Goal: Transaction & Acquisition: Purchase product/service

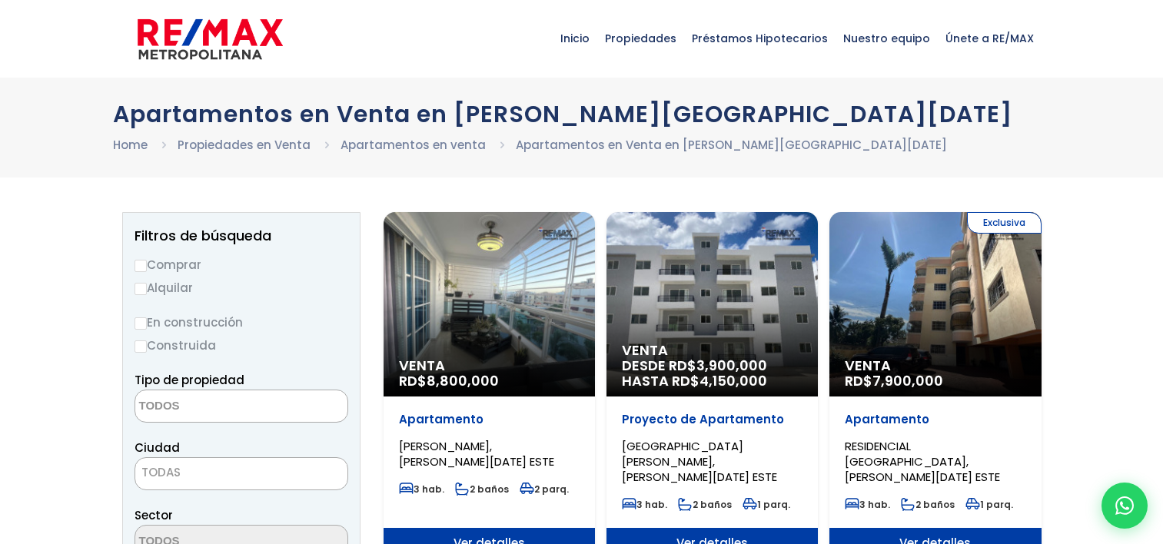
select select
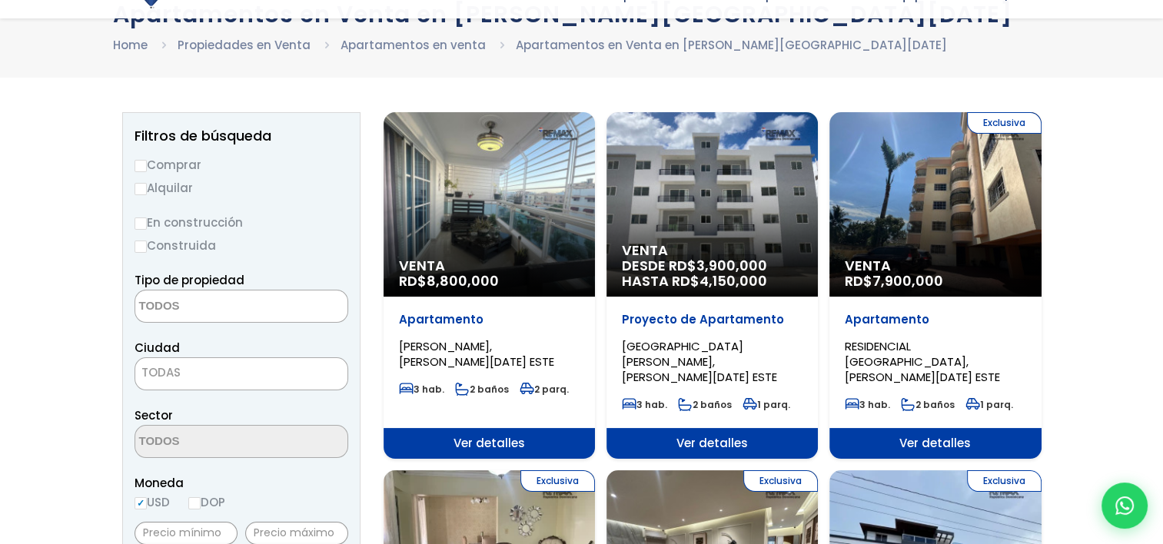
scroll to position [128, 0]
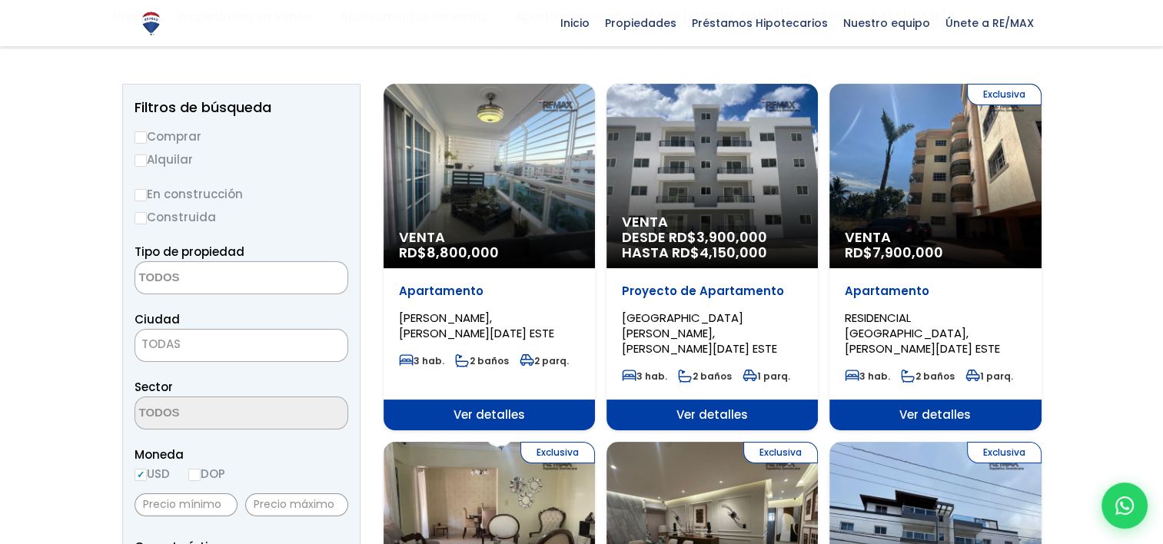
click at [138, 141] on input "Comprar" at bounding box center [140, 137] width 12 height 12
radio input "true"
click at [144, 219] on input "Construida" at bounding box center [140, 218] width 12 height 12
radio input "true"
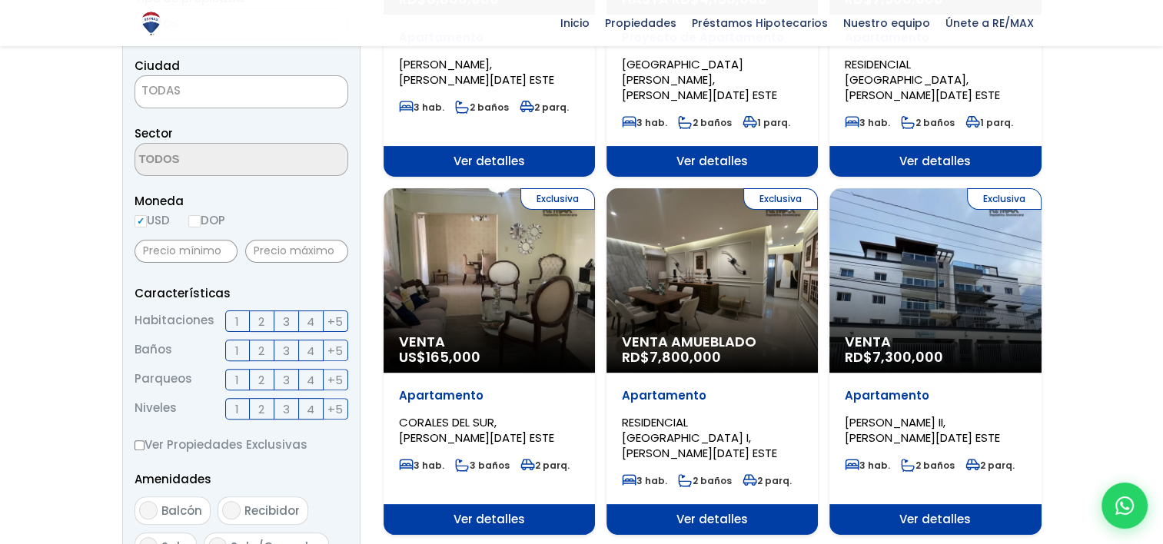
scroll to position [384, 0]
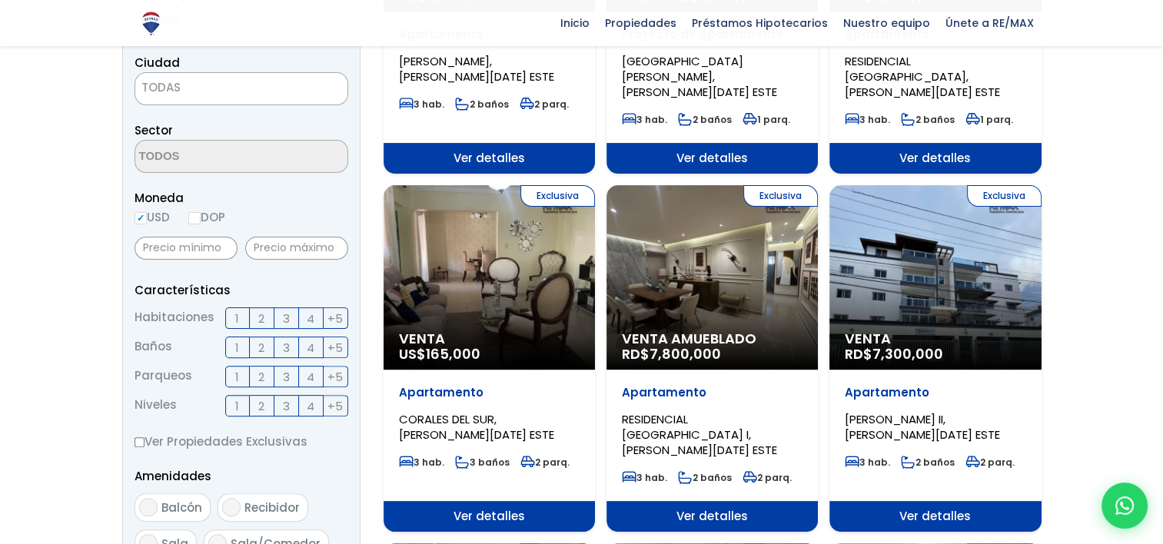
click at [312, 318] on span "4" at bounding box center [311, 318] width 8 height 19
click at [0, 0] on input "4" at bounding box center [0, 0] width 0 height 0
click at [312, 347] on span "4" at bounding box center [311, 347] width 8 height 19
click at [0, 0] on input "4" at bounding box center [0, 0] width 0 height 0
click at [294, 348] on label "3" at bounding box center [286, 348] width 25 height 22
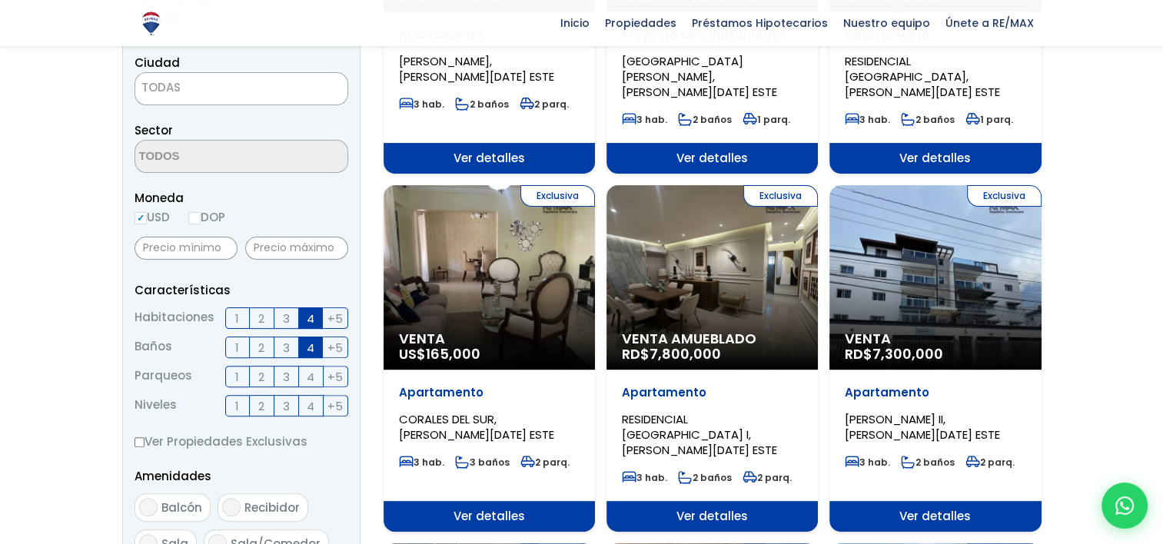
click at [0, 0] on input "3" at bounding box center [0, 0] width 0 height 0
click at [285, 376] on span "3" at bounding box center [286, 376] width 7 height 19
click at [0, 0] on input "3" at bounding box center [0, 0] width 0 height 0
click at [263, 373] on span "2" at bounding box center [261, 376] width 6 height 19
click at [0, 0] on input "2" at bounding box center [0, 0] width 0 height 0
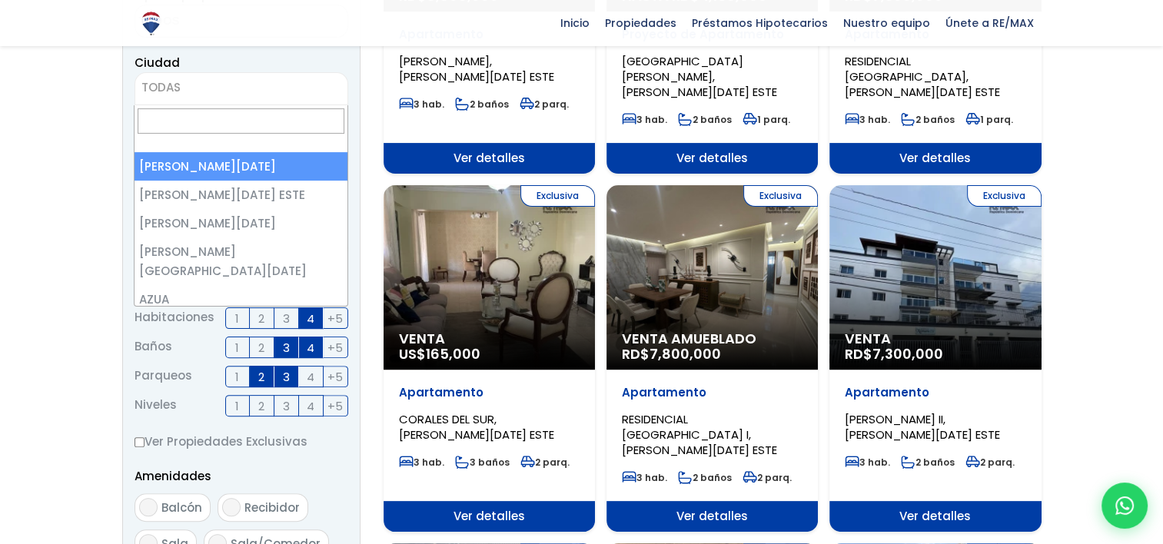
click at [203, 78] on span "TODAS" at bounding box center [241, 88] width 212 height 22
select select "1"
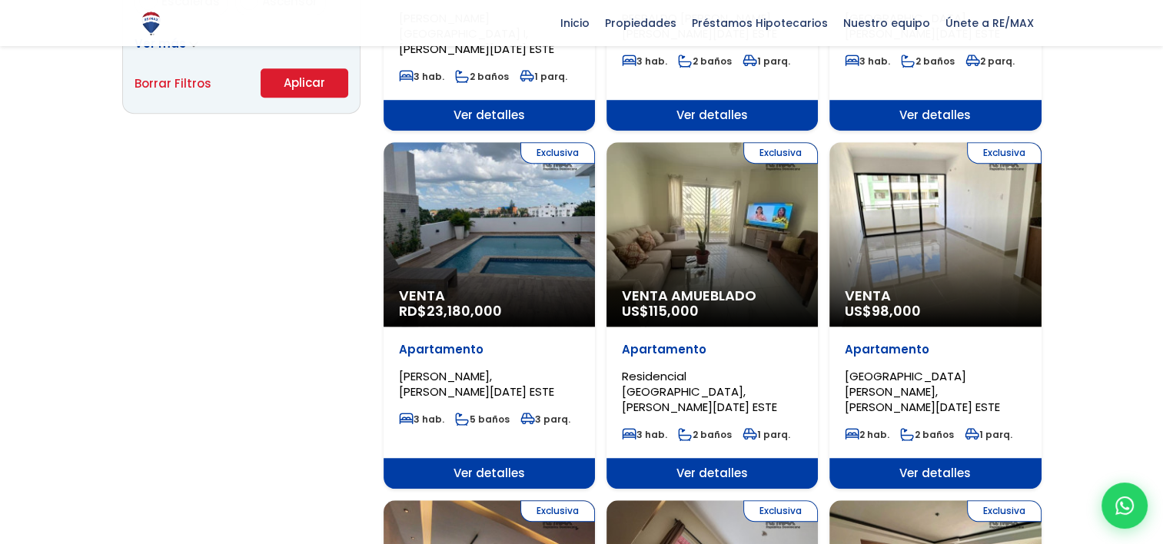
scroll to position [1153, 0]
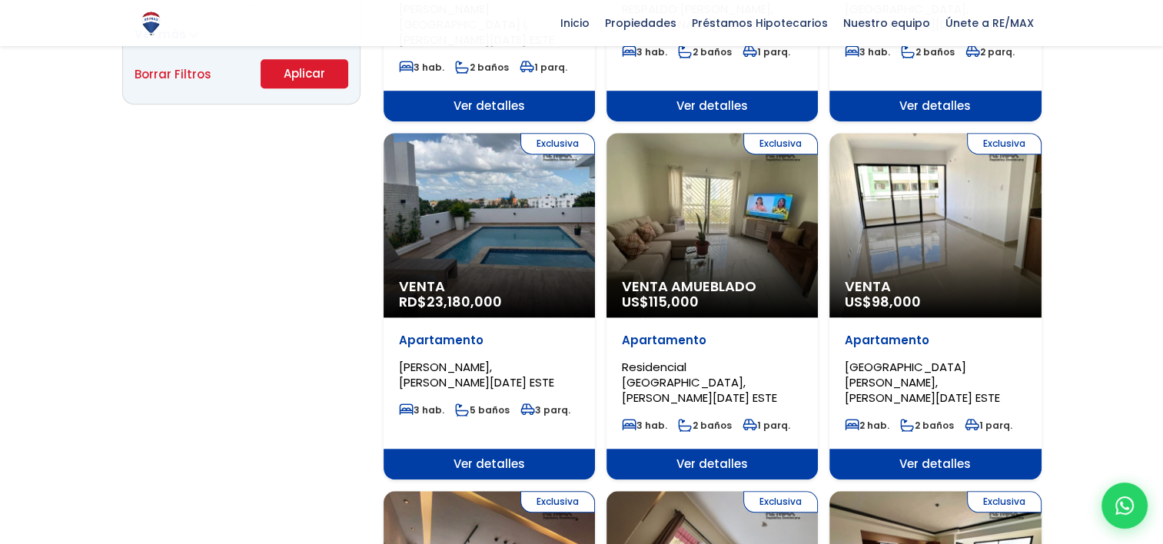
click at [292, 70] on button "Aplicar" at bounding box center [305, 73] width 88 height 29
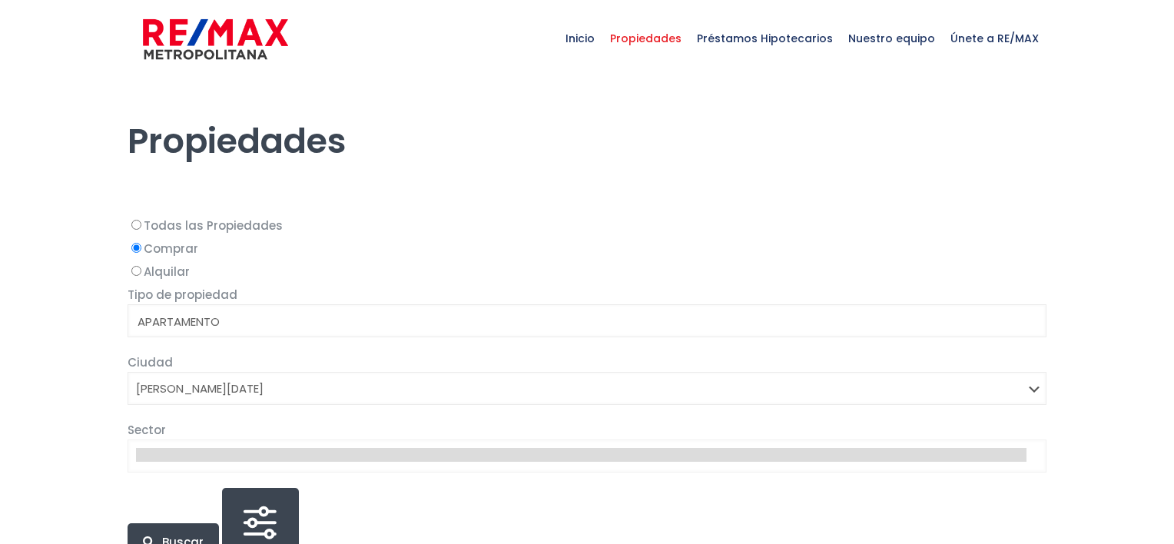
select select
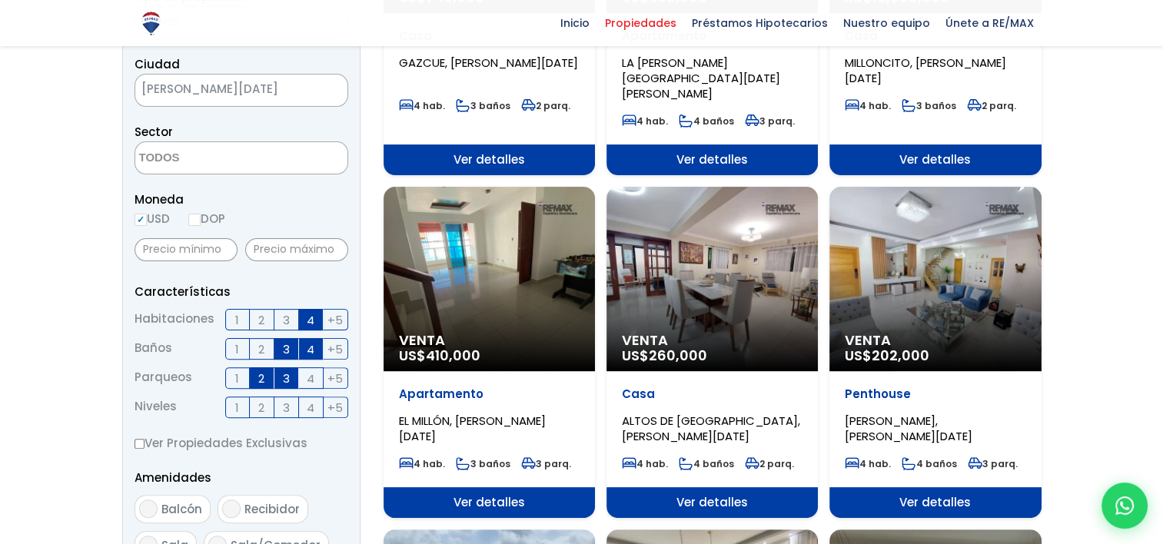
scroll to position [384, 0]
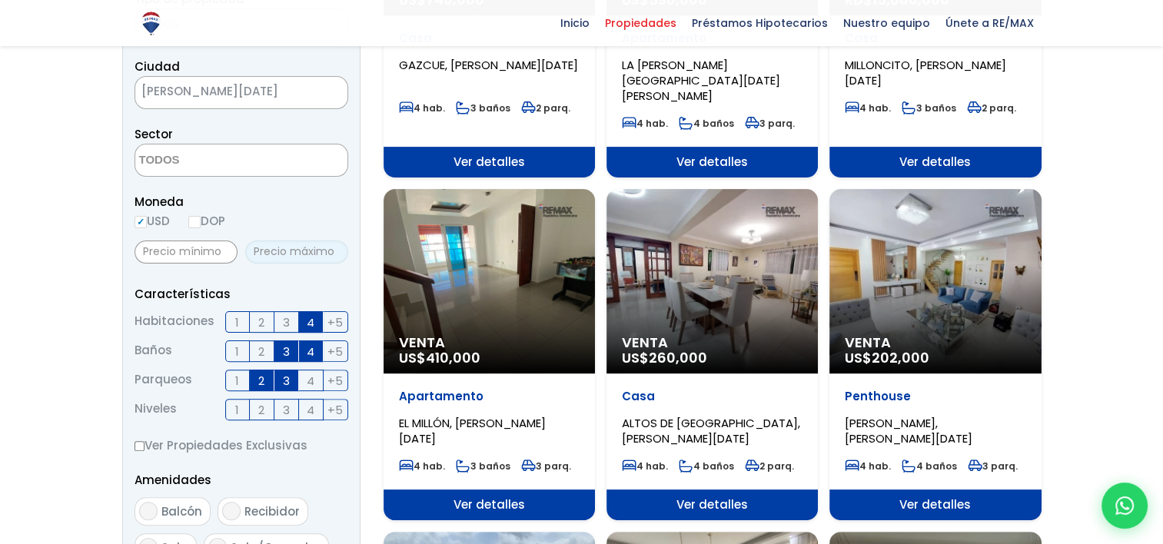
click at [300, 252] on input "text" at bounding box center [296, 252] width 103 height 23
type input "360,000"
click at [191, 249] on input "text" at bounding box center [185, 252] width 103 height 23
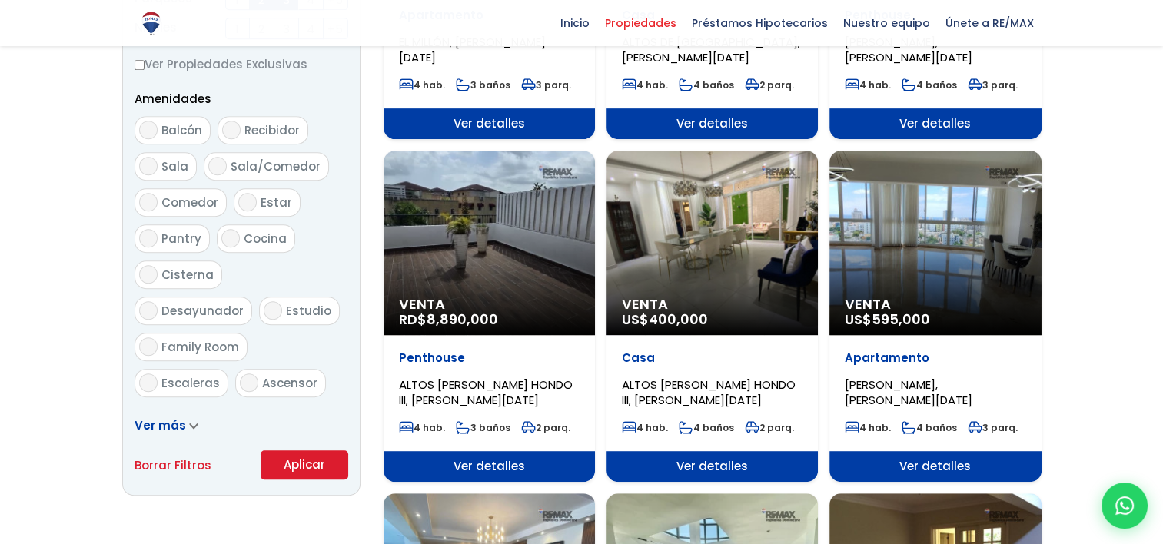
scroll to position [769, 0]
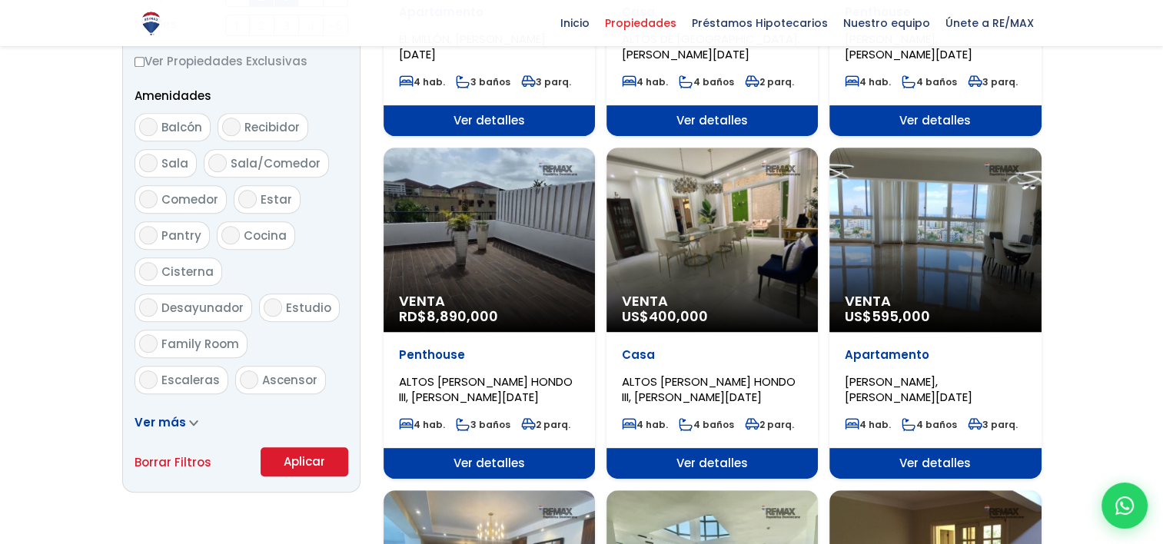
type input "225,000"
click at [304, 461] on button "Aplicar" at bounding box center [305, 461] width 88 height 29
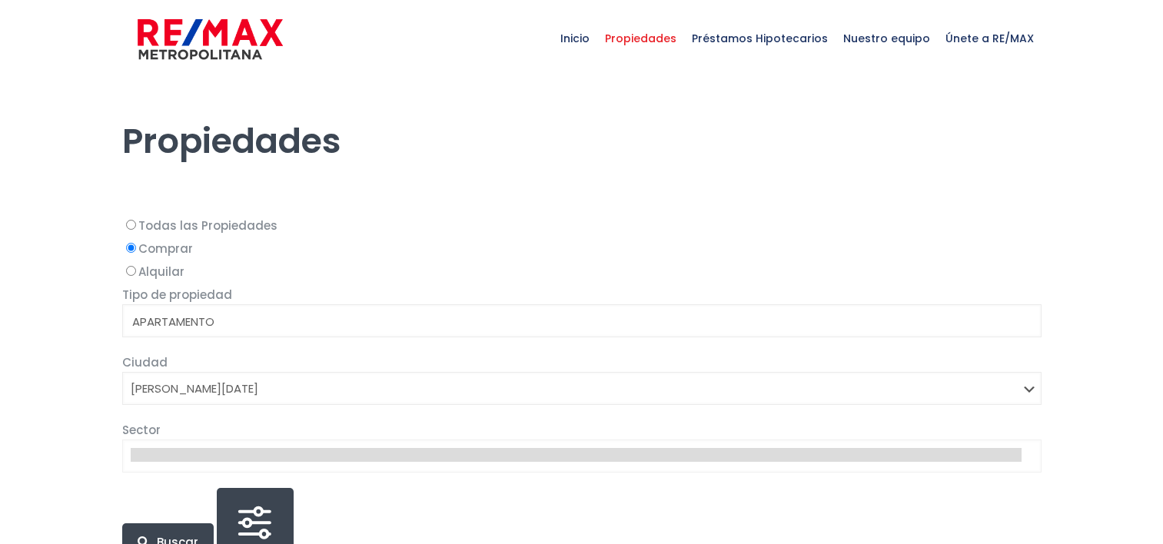
select select
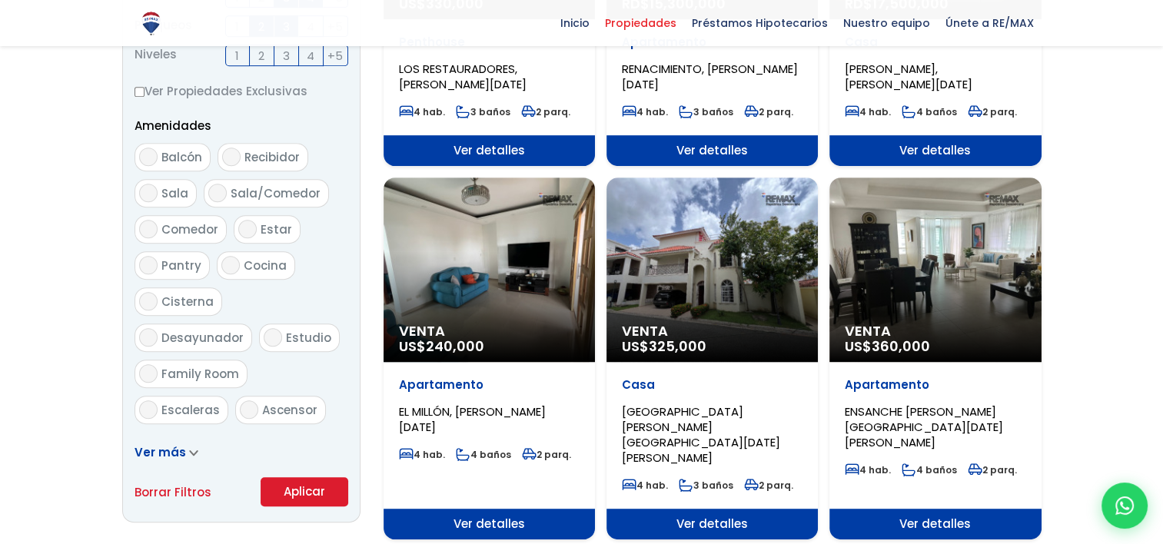
scroll to position [896, 0]
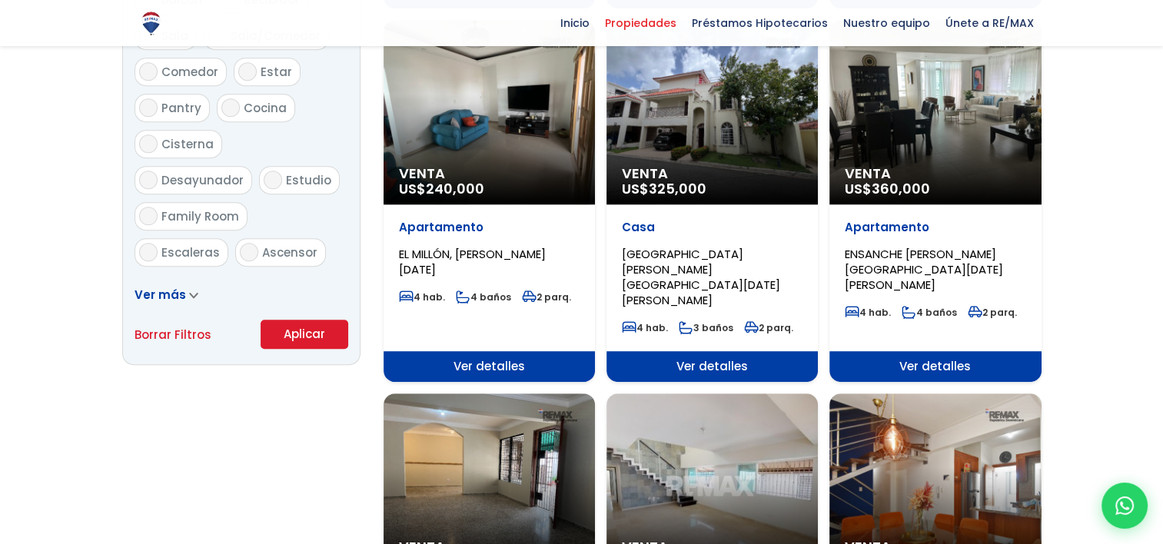
click at [191, 292] on icon at bounding box center [193, 295] width 9 height 7
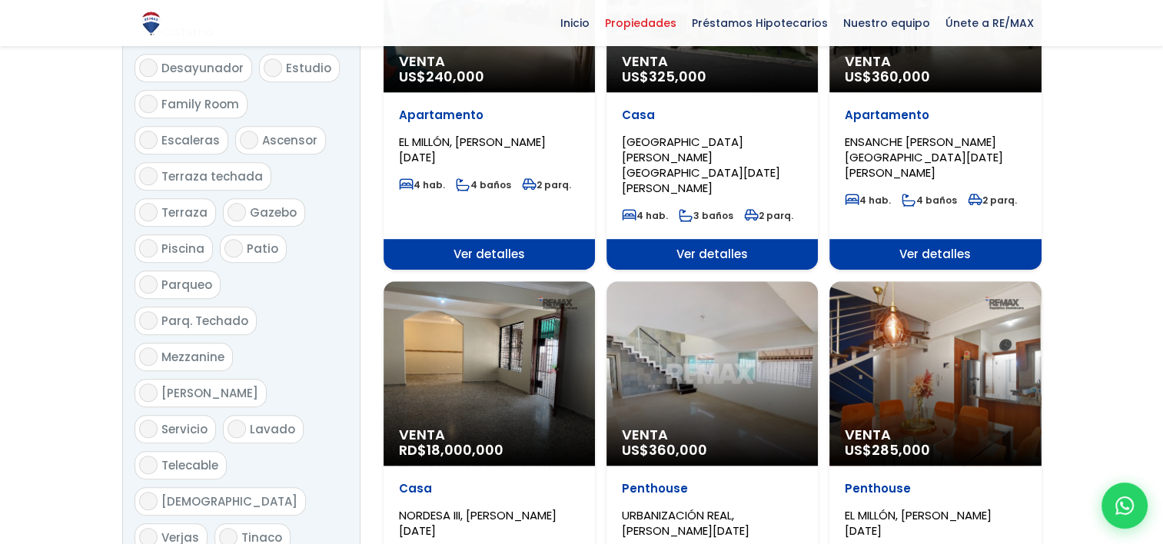
scroll to position [752, 0]
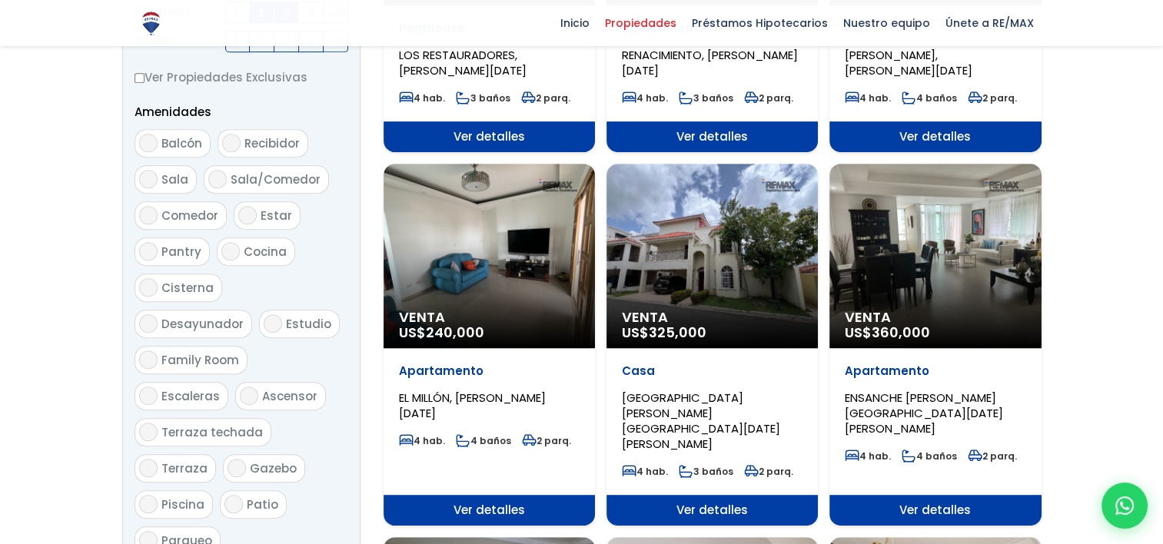
click at [249, 387] on input "Ascensor" at bounding box center [249, 396] width 18 height 18
checkbox input "true"
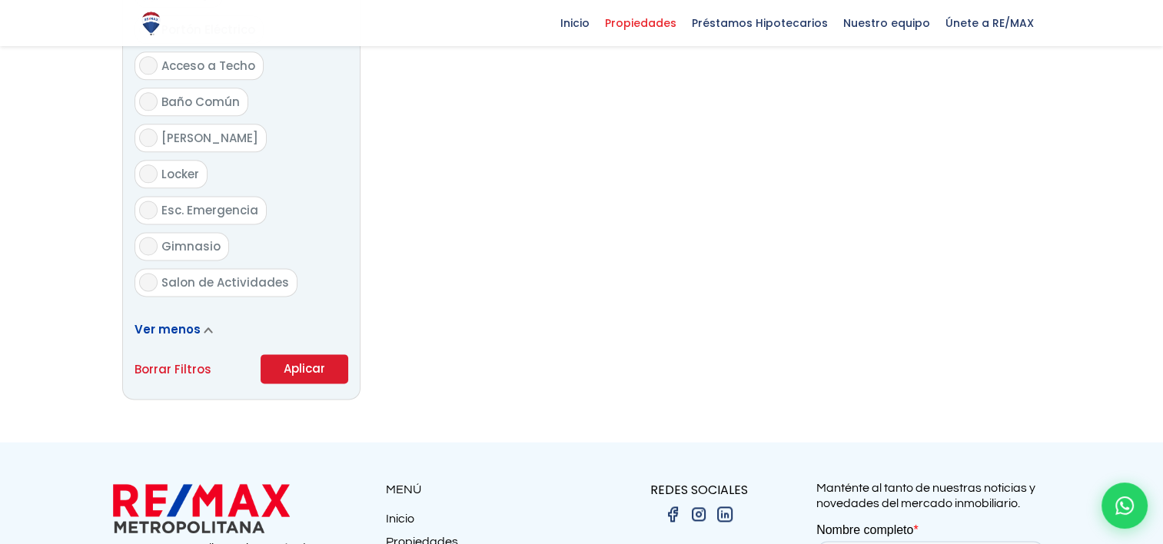
scroll to position [2033, 0]
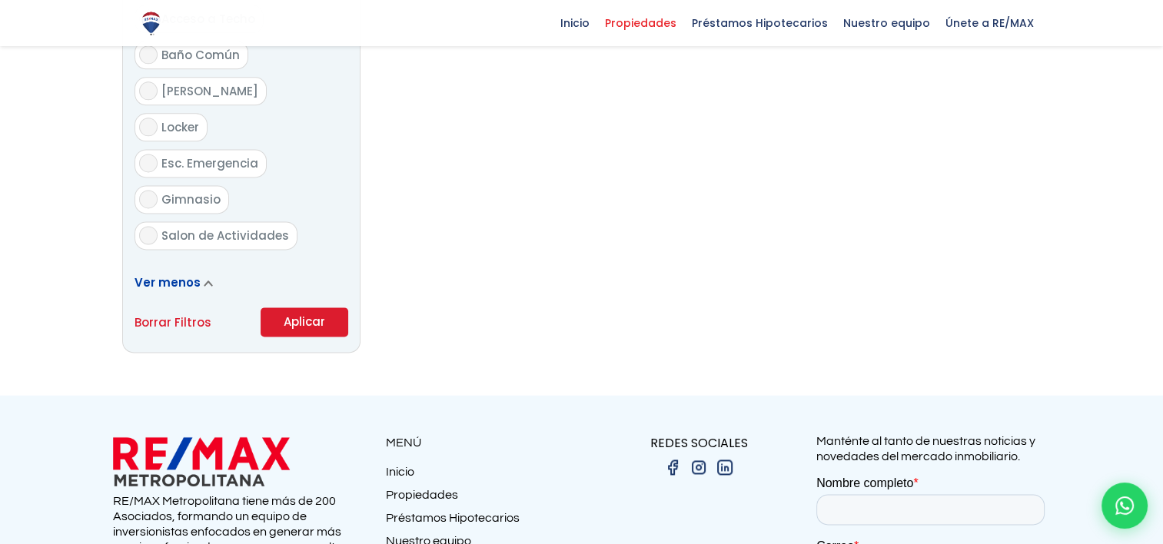
click at [272, 307] on button "Aplicar" at bounding box center [305, 321] width 88 height 29
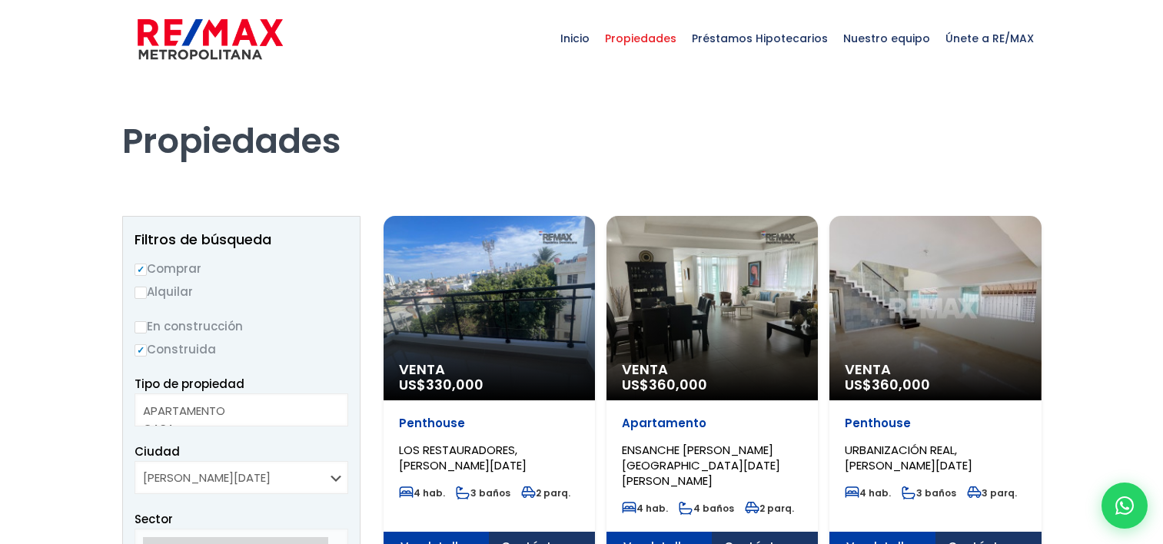
select select
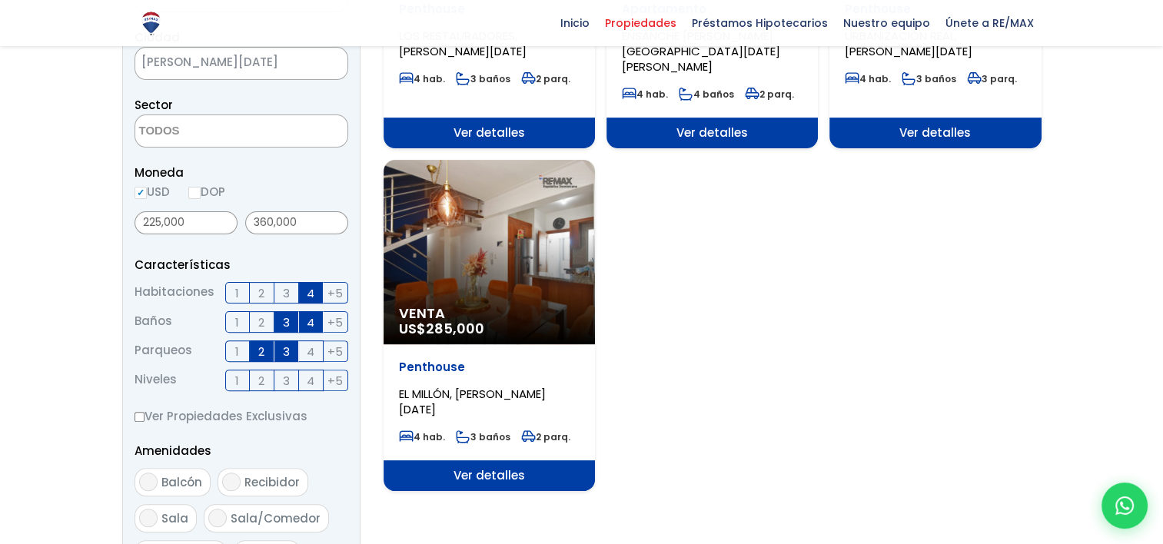
scroll to position [384, 0]
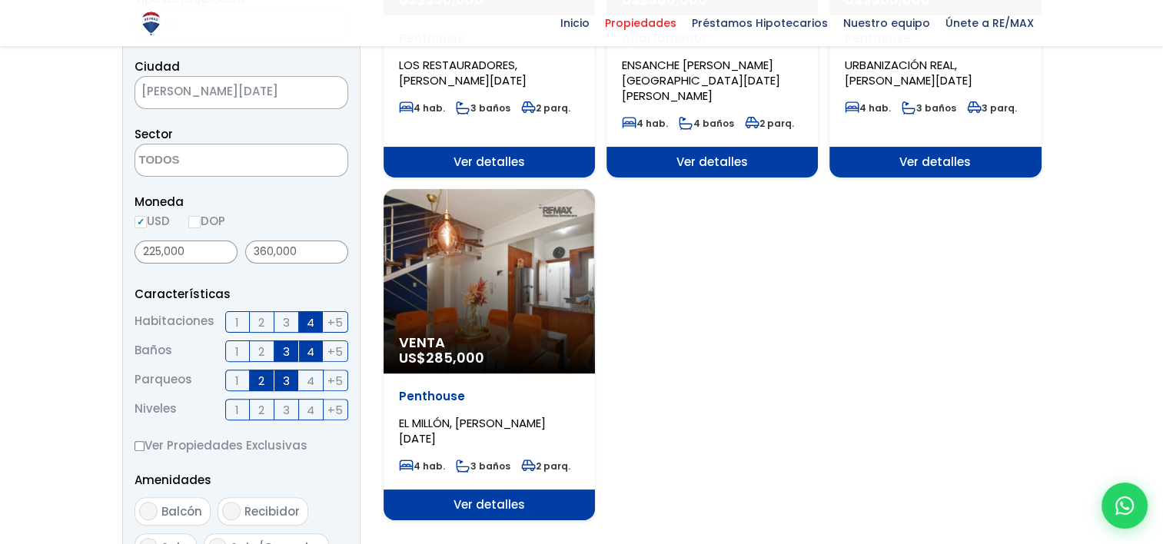
click at [513, 289] on div "Venta US$ 285,000" at bounding box center [488, 281] width 211 height 184
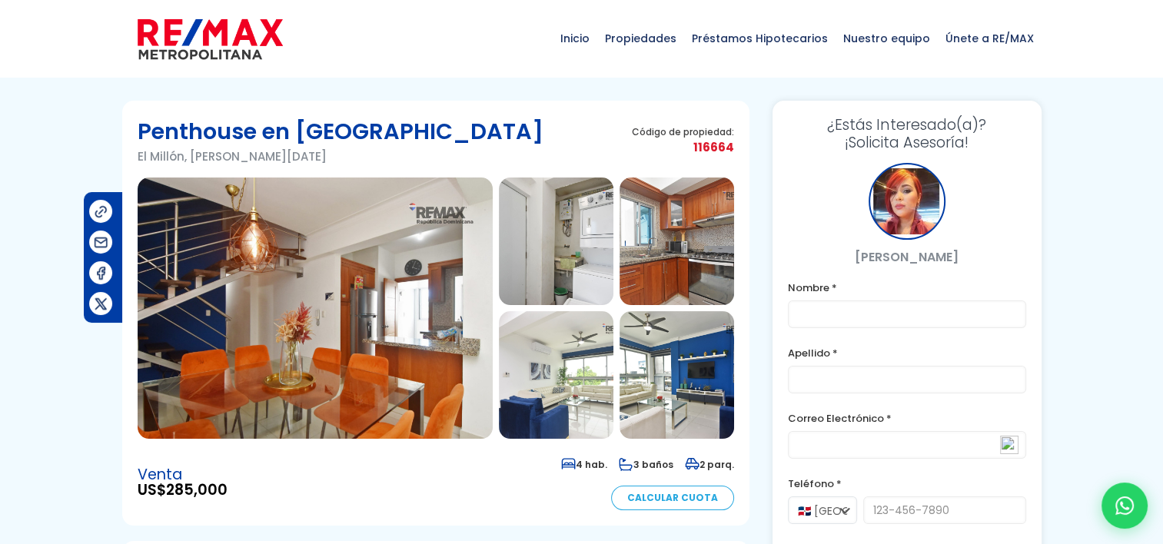
click at [381, 301] on img at bounding box center [315, 308] width 355 height 261
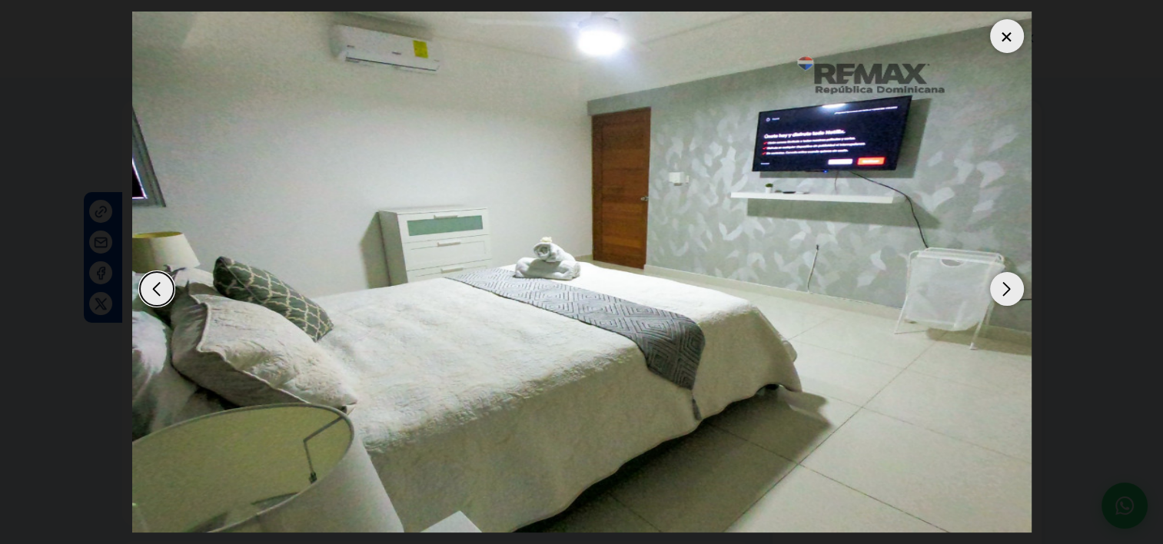
click at [1008, 289] on div "Next slide" at bounding box center [1007, 289] width 34 height 34
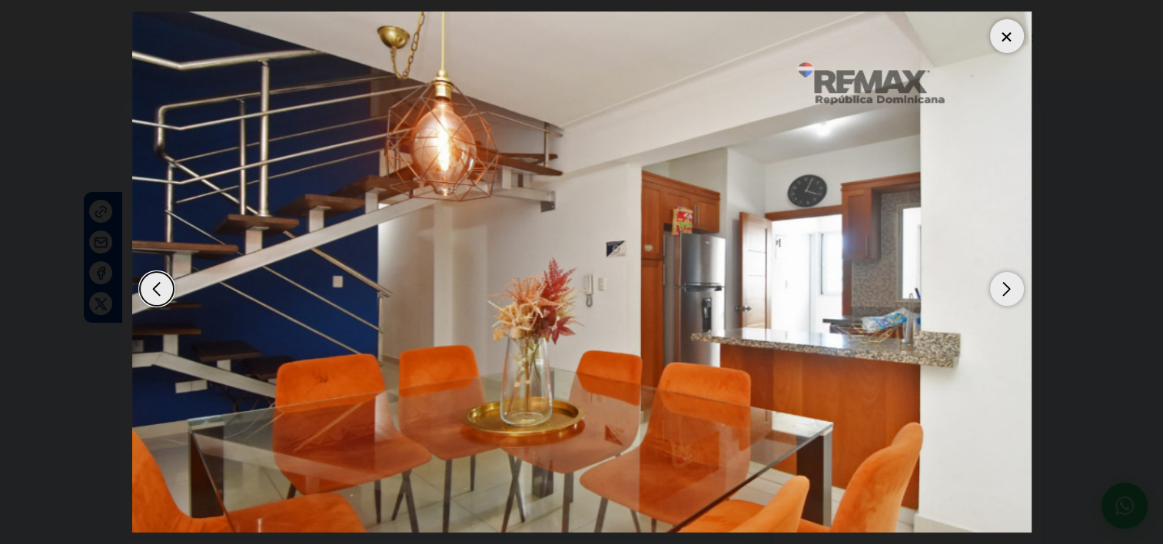
click at [1002, 288] on div "Next slide" at bounding box center [1007, 289] width 34 height 34
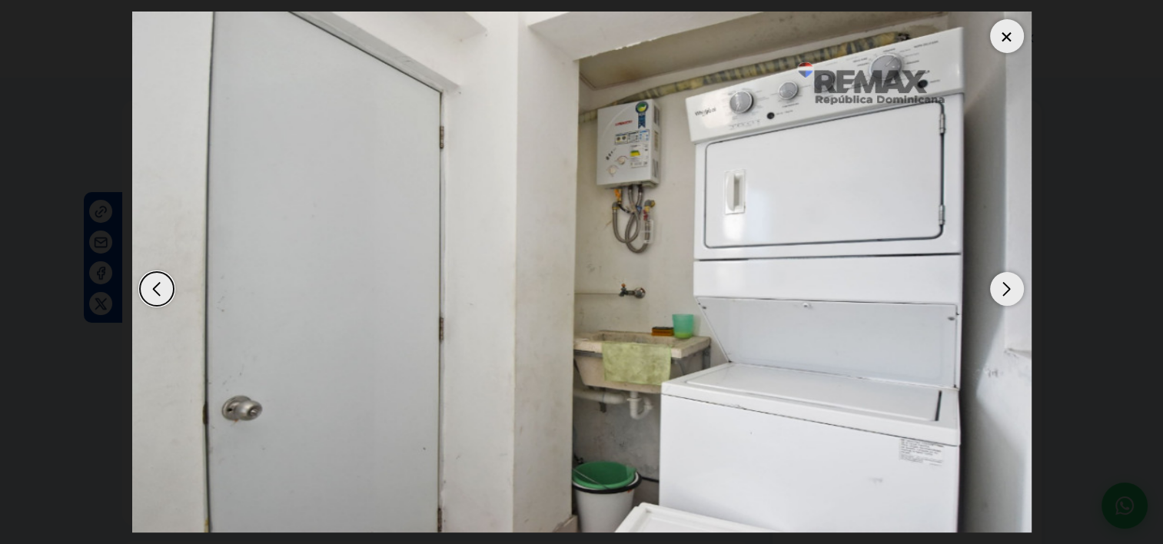
click at [1003, 294] on div "Next slide" at bounding box center [1007, 289] width 34 height 34
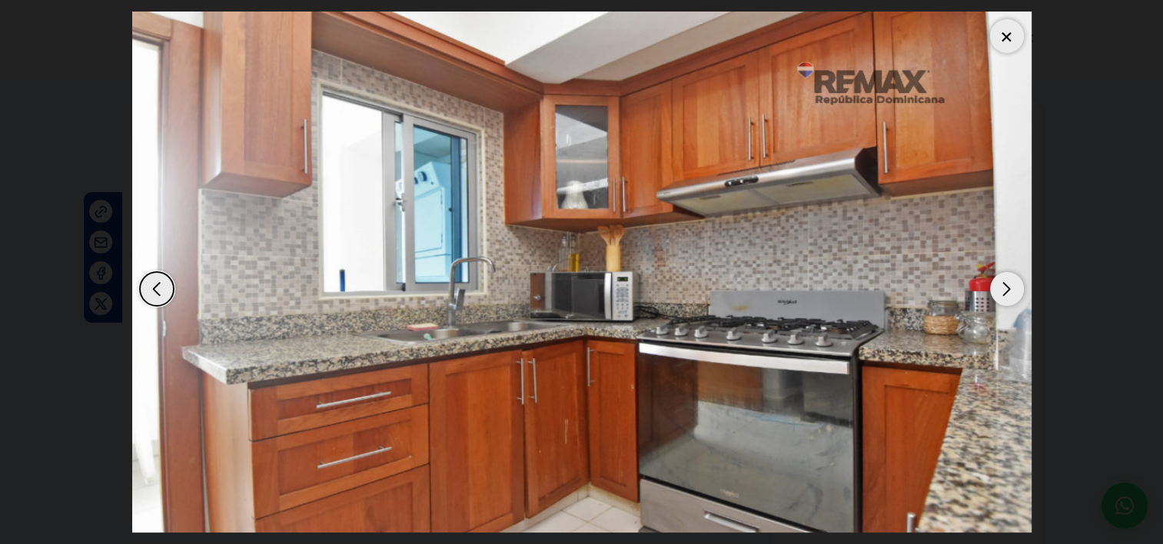
click at [1006, 289] on div "Next slide" at bounding box center [1007, 289] width 34 height 34
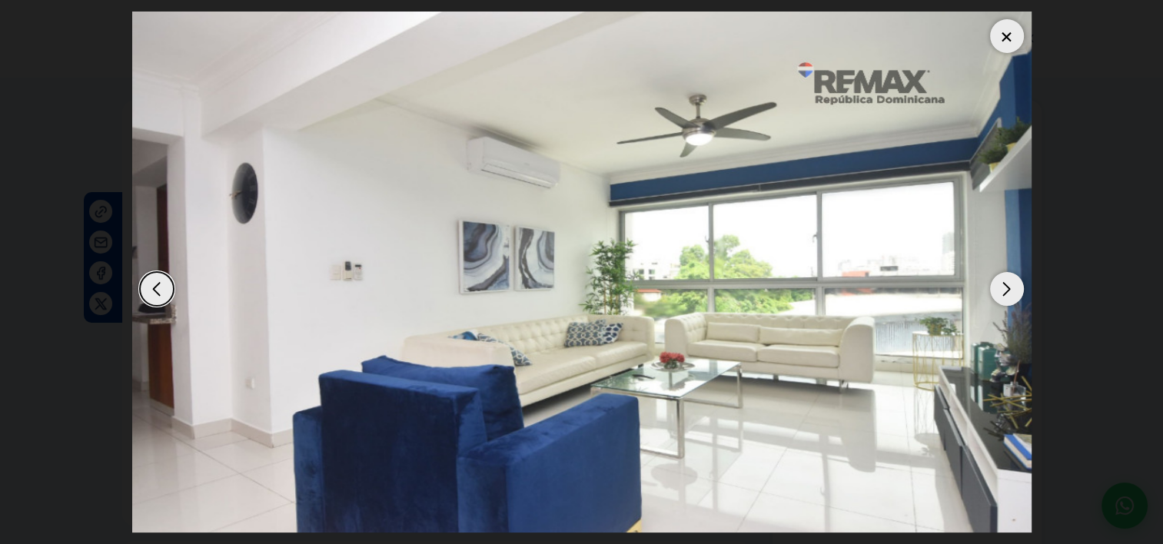
click at [1004, 288] on div "Next slide" at bounding box center [1007, 289] width 34 height 34
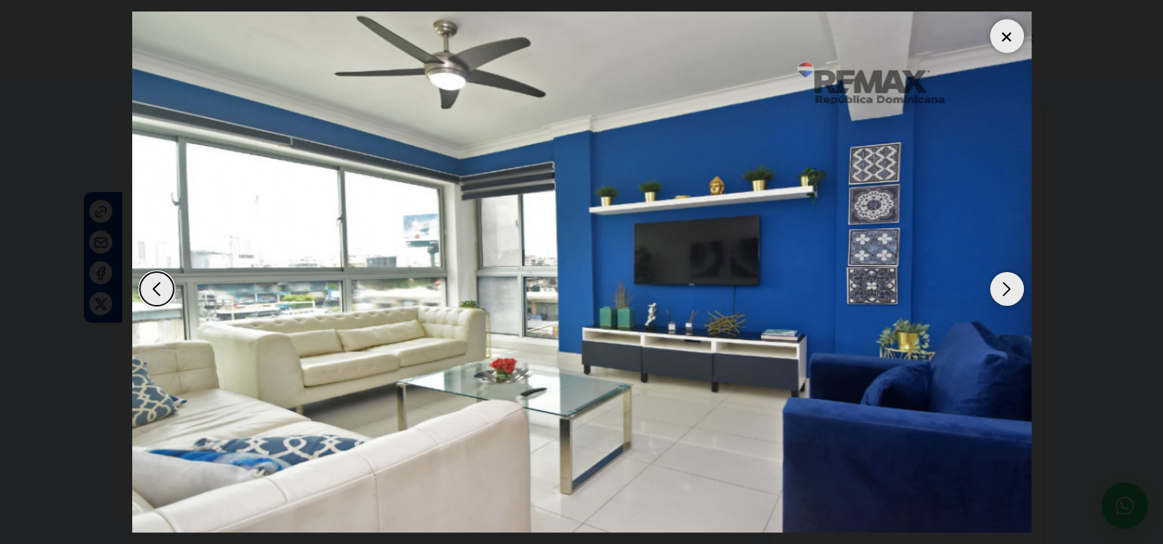
click at [1004, 288] on div "Next slide" at bounding box center [1007, 289] width 34 height 34
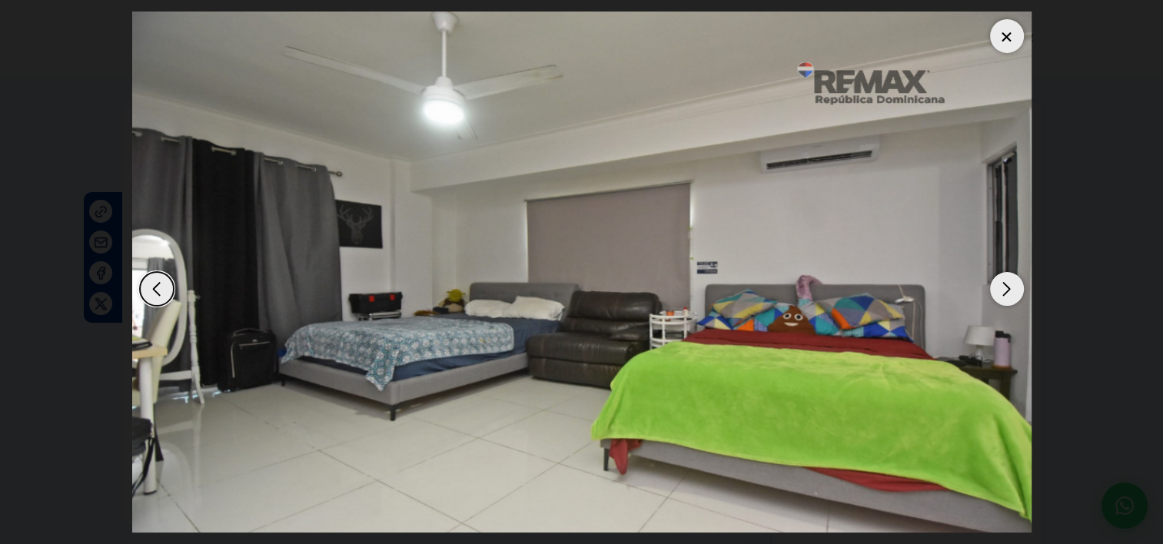
click at [1003, 289] on div "Next slide" at bounding box center [1007, 289] width 34 height 34
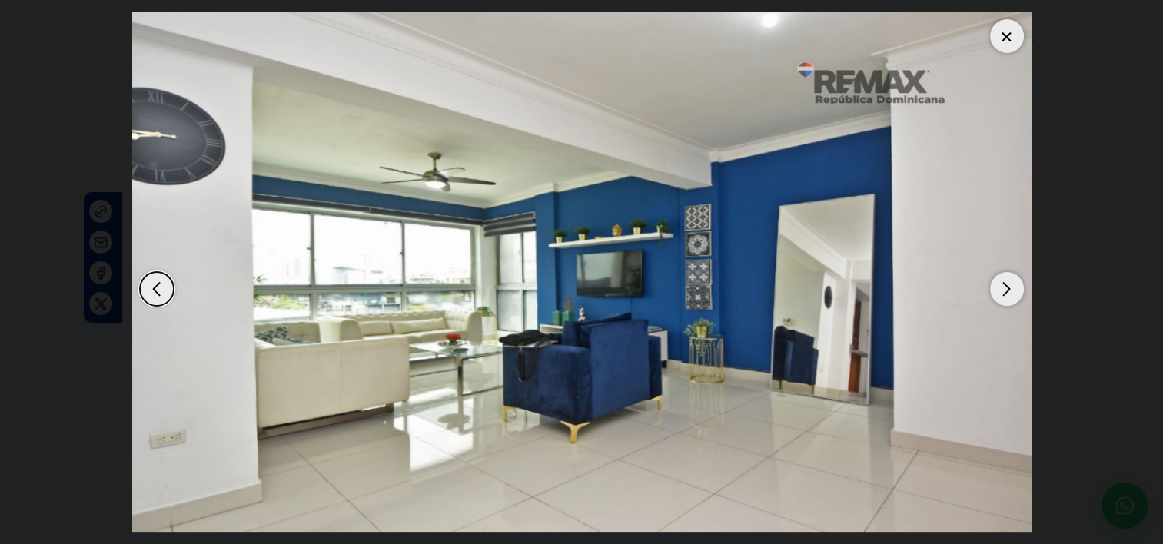
click at [1003, 289] on div "Next slide" at bounding box center [1007, 289] width 34 height 34
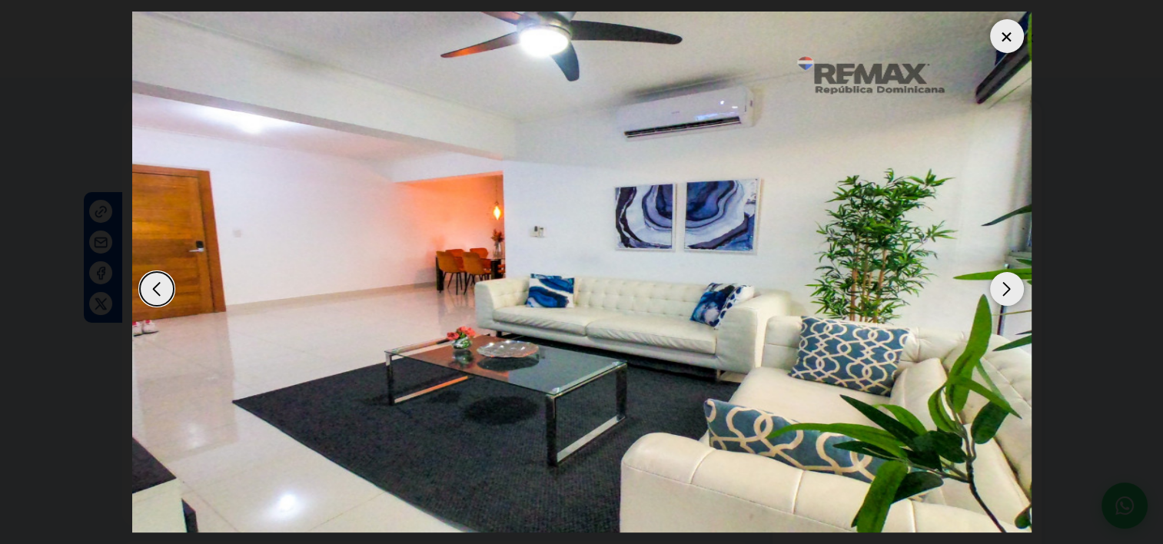
click at [1003, 289] on div "Next slide" at bounding box center [1007, 289] width 34 height 34
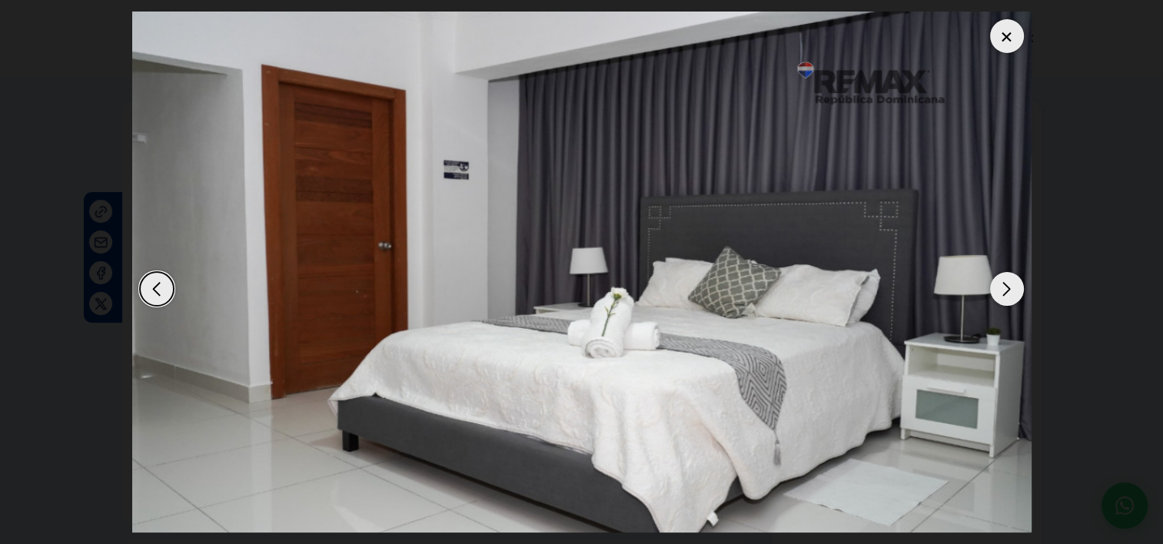
click at [1003, 289] on div "Next slide" at bounding box center [1007, 289] width 34 height 34
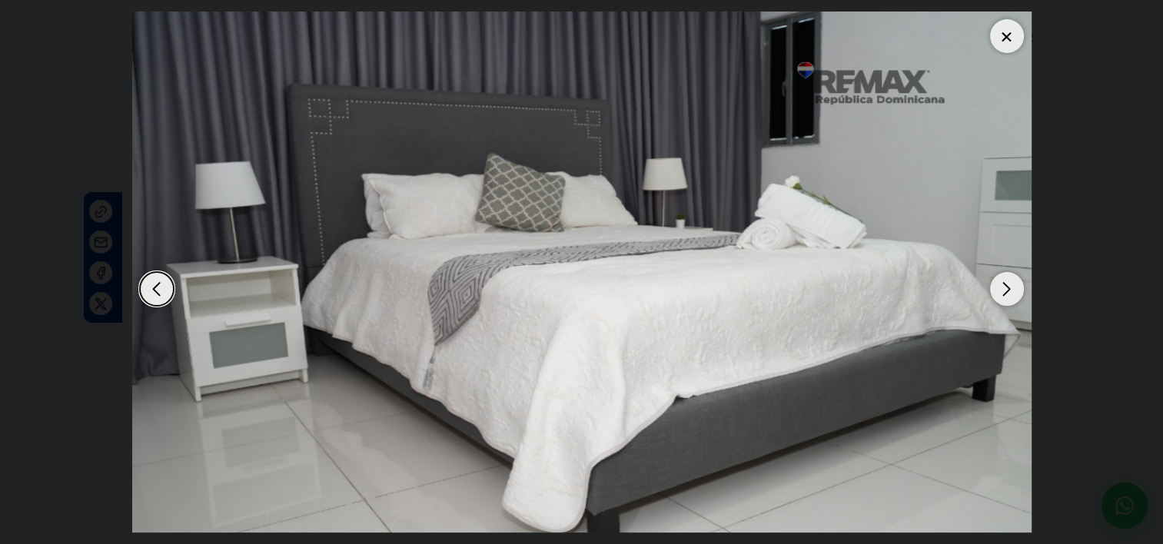
click at [1003, 289] on div "Next slide" at bounding box center [1007, 289] width 34 height 34
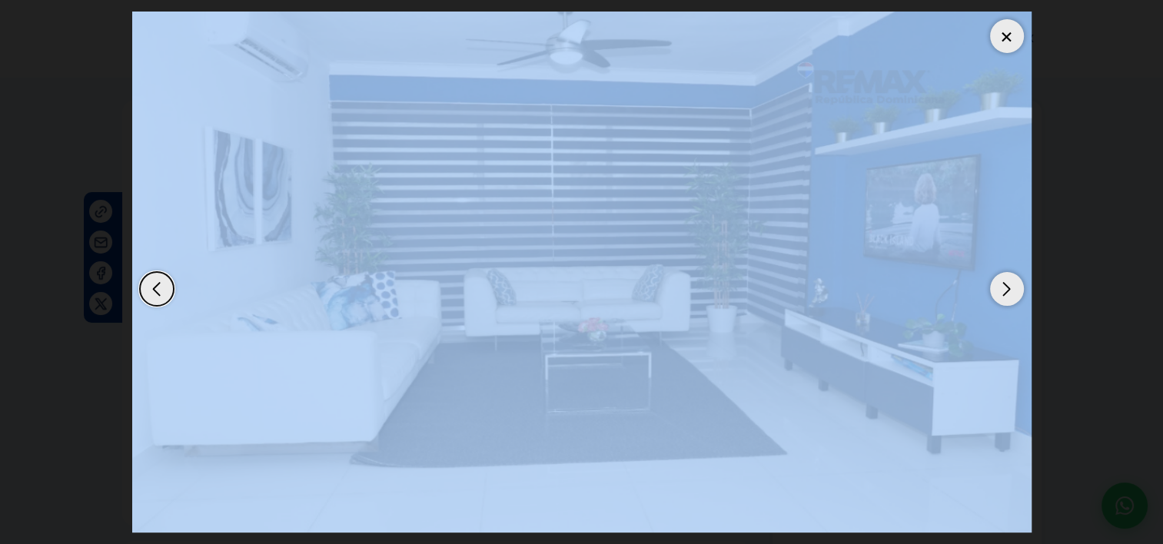
click at [1003, 289] on div "Next slide" at bounding box center [1007, 289] width 34 height 34
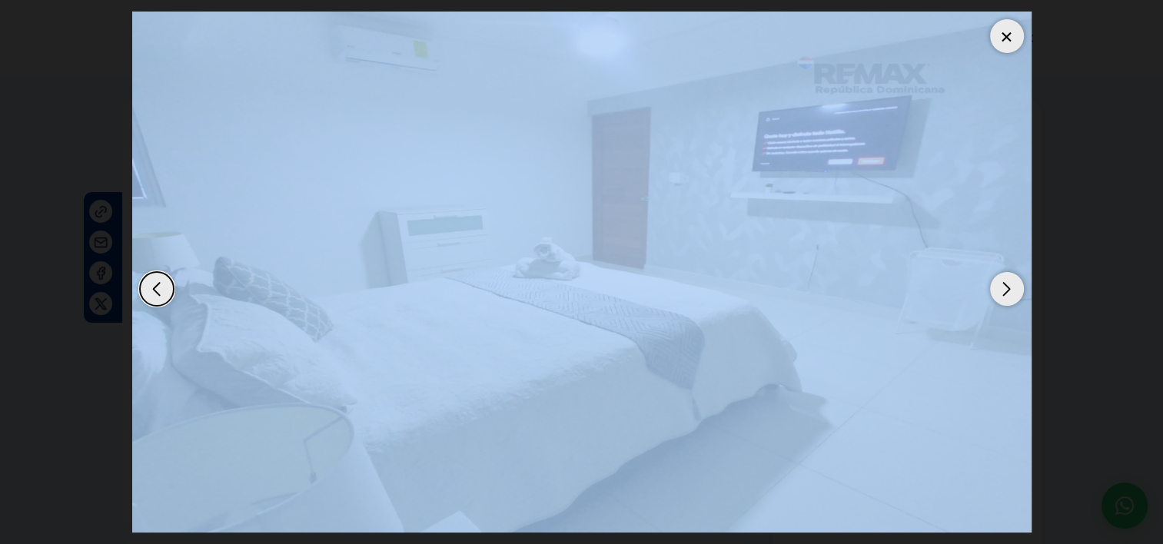
click at [1003, 289] on div "Next slide" at bounding box center [1007, 289] width 34 height 34
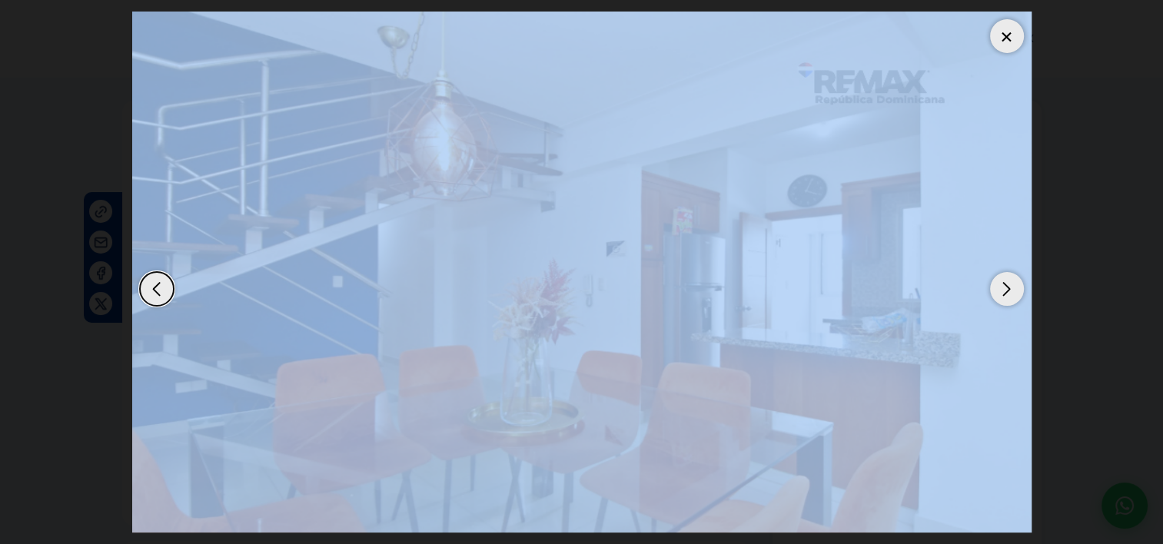
click at [1003, 289] on div "Next slide" at bounding box center [1007, 289] width 34 height 34
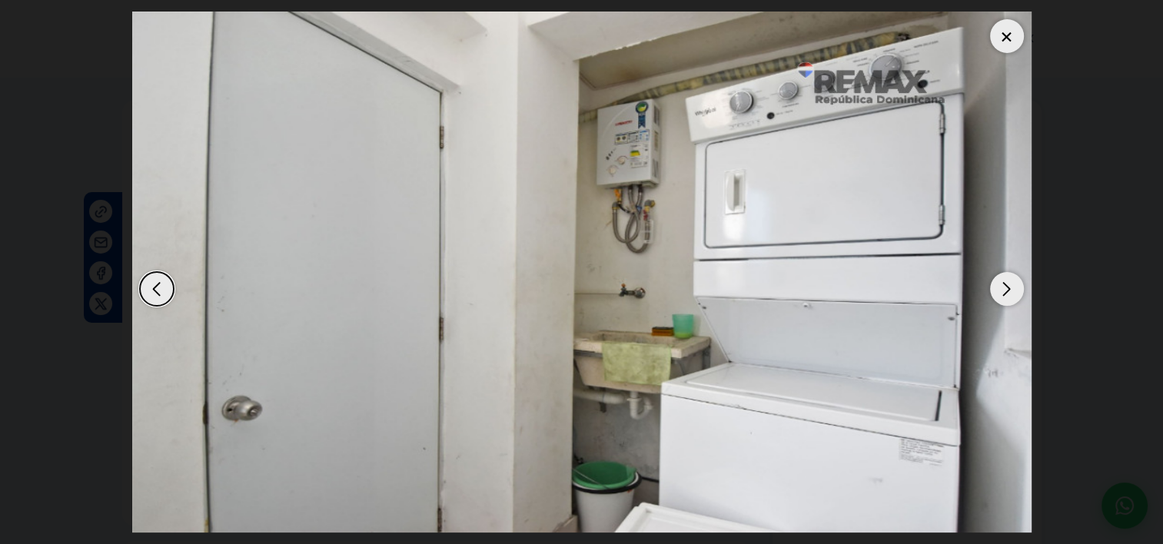
click at [1002, 298] on div "Next slide" at bounding box center [1007, 289] width 34 height 34
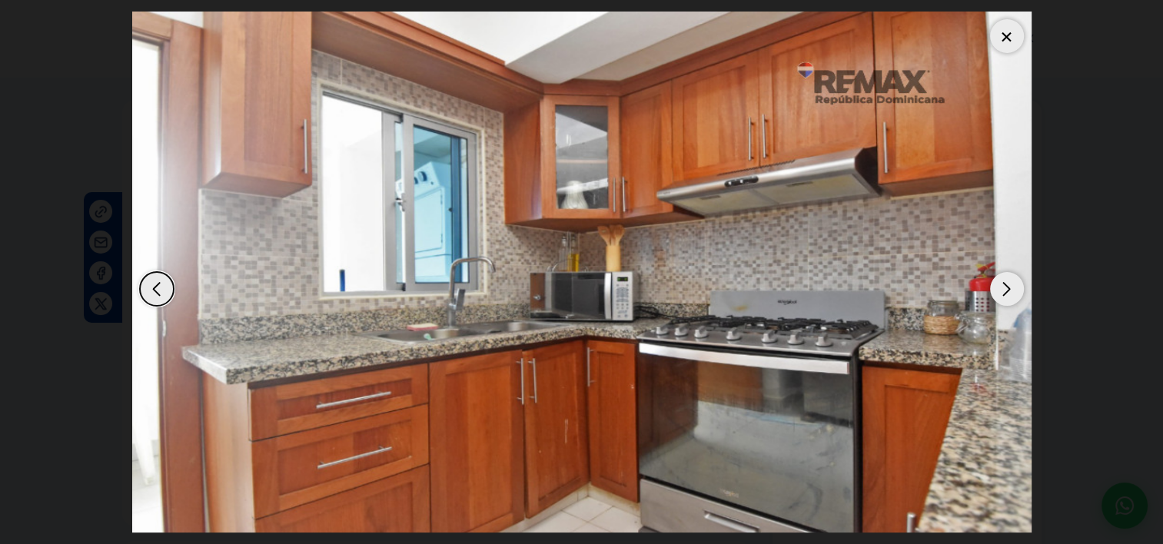
click at [1002, 293] on div "Next slide" at bounding box center [1007, 289] width 34 height 34
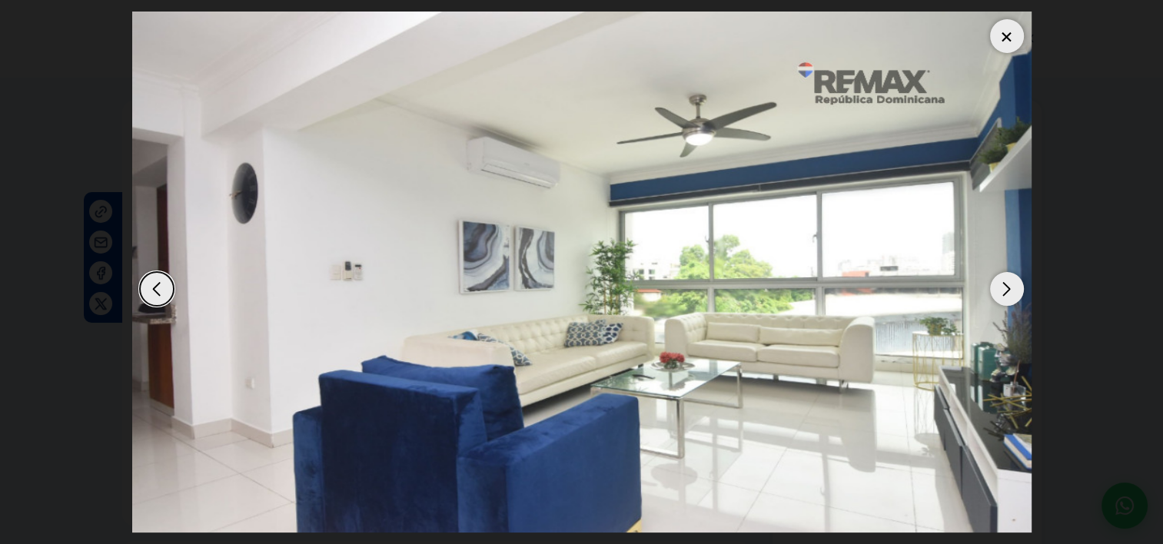
click at [169, 289] on div "Previous slide" at bounding box center [157, 289] width 34 height 34
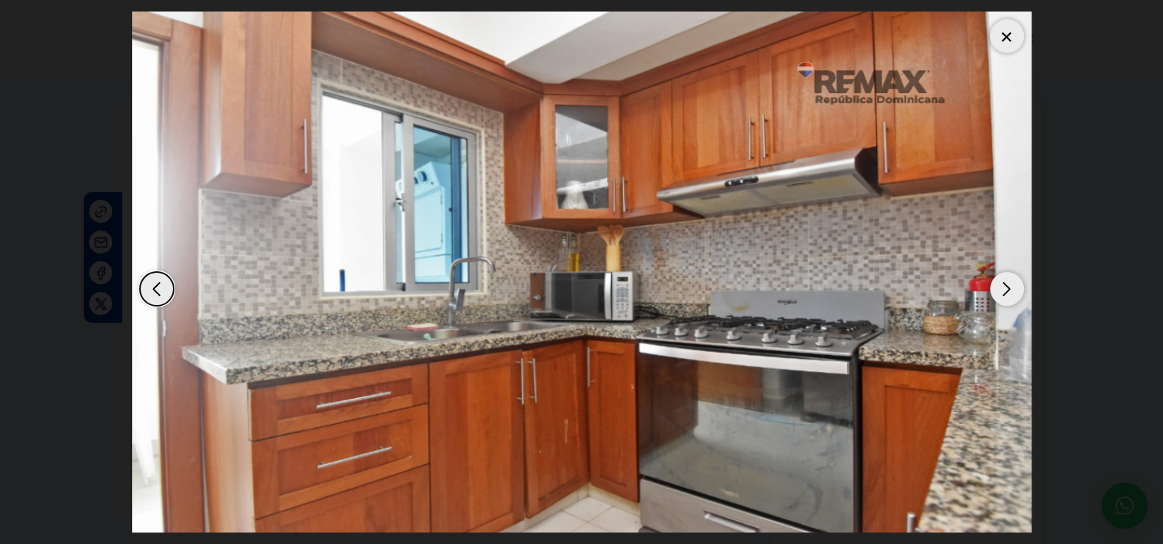
click at [1008, 34] on div at bounding box center [1007, 36] width 34 height 34
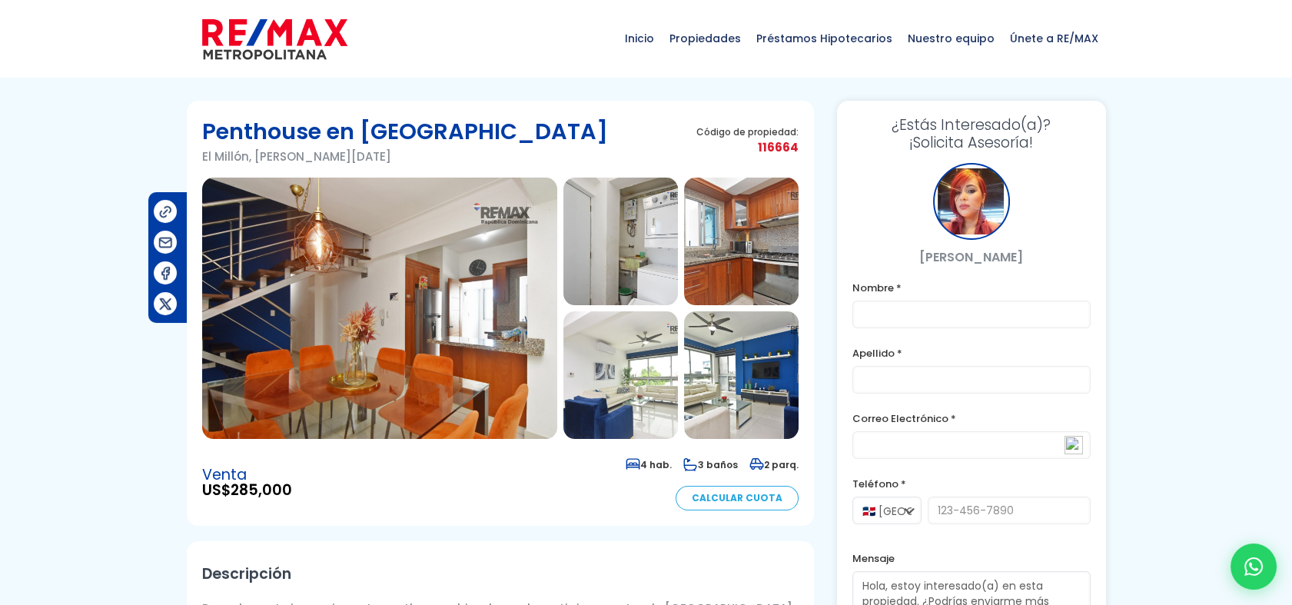
drag, startPoint x: 142, startPoint y: 527, endPoint x: 118, endPoint y: 469, distance: 63.1
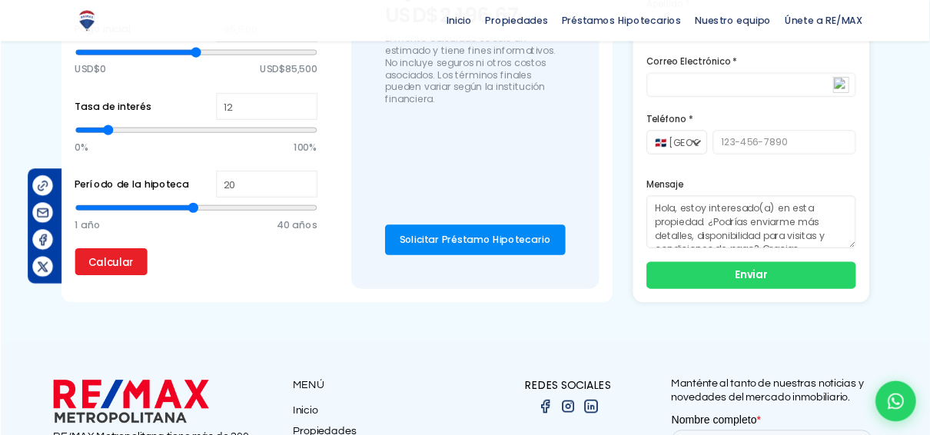
scroll to position [1156, 0]
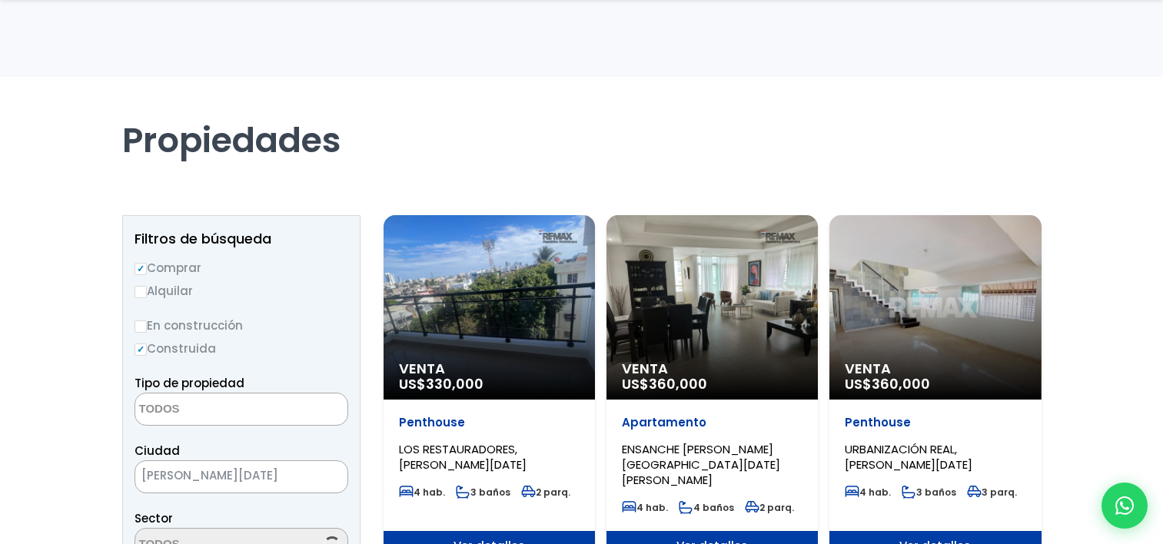
select select
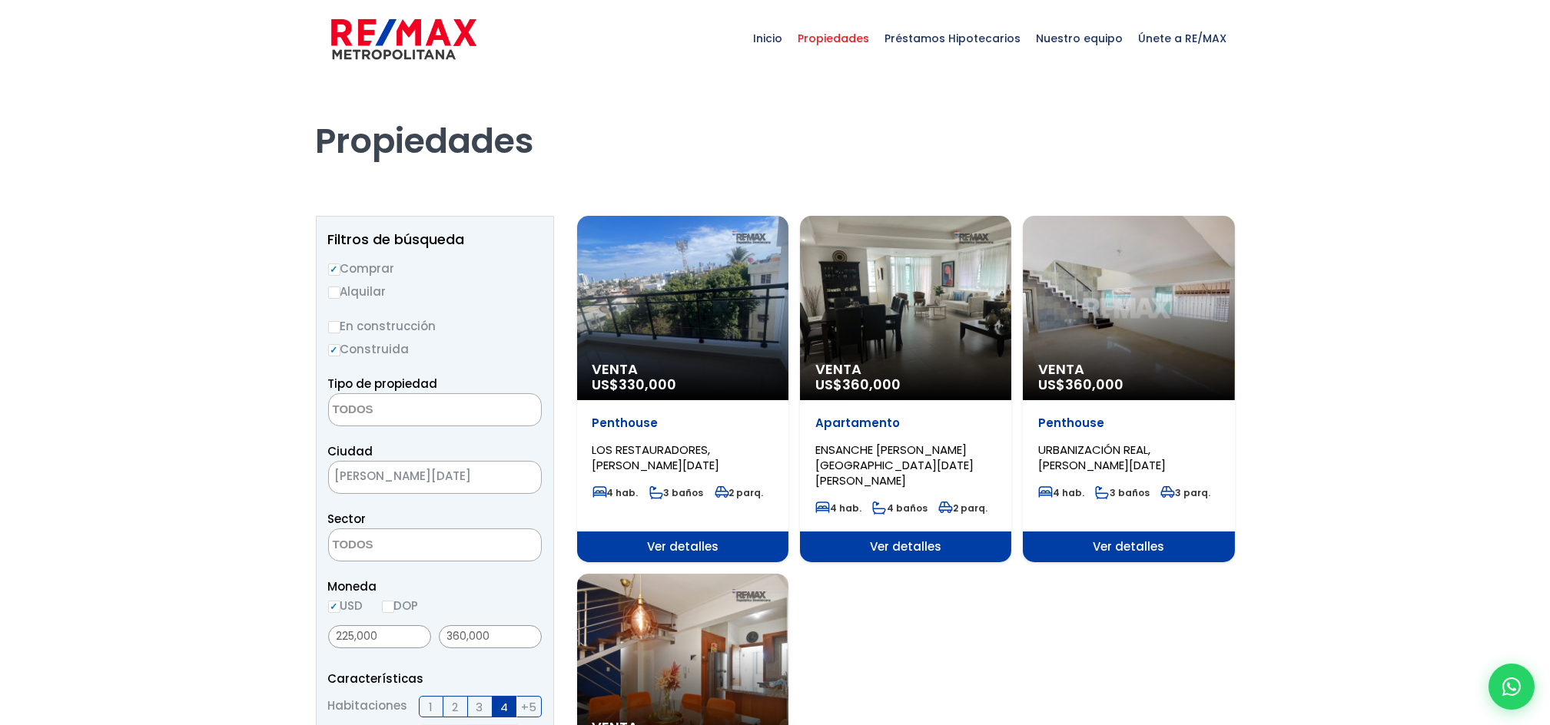
click at [1162, 367] on div at bounding box center [775, 691] width 1550 height 1227
drag, startPoint x: 1394, startPoint y: 355, endPoint x: 1347, endPoint y: 447, distance: 102.8
click at [1162, 447] on div at bounding box center [775, 691] width 1550 height 1227
drag, startPoint x: 1347, startPoint y: 447, endPoint x: 1342, endPoint y: 636, distance: 189.1
click at [1162, 543] on div at bounding box center [775, 691] width 1550 height 1227
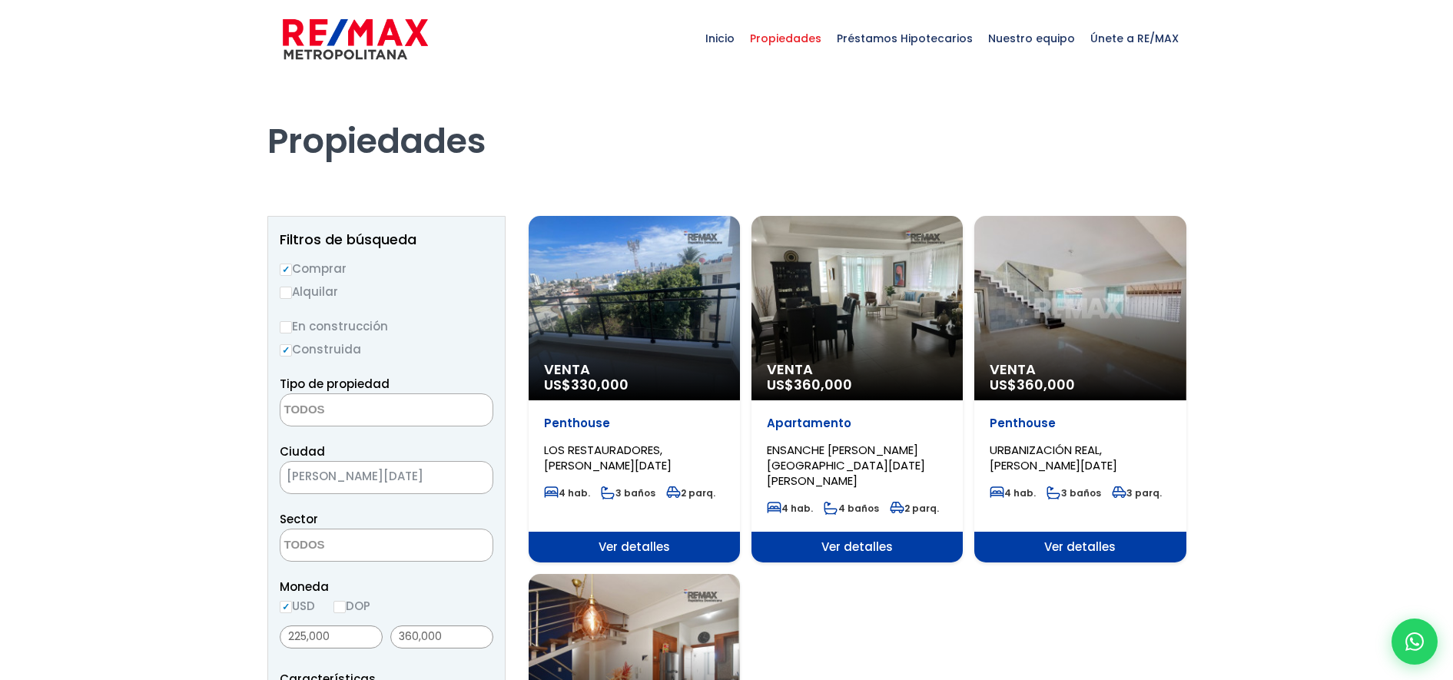
click at [822, 237] on div "Venta US$ 360,000" at bounding box center [857, 308] width 211 height 184
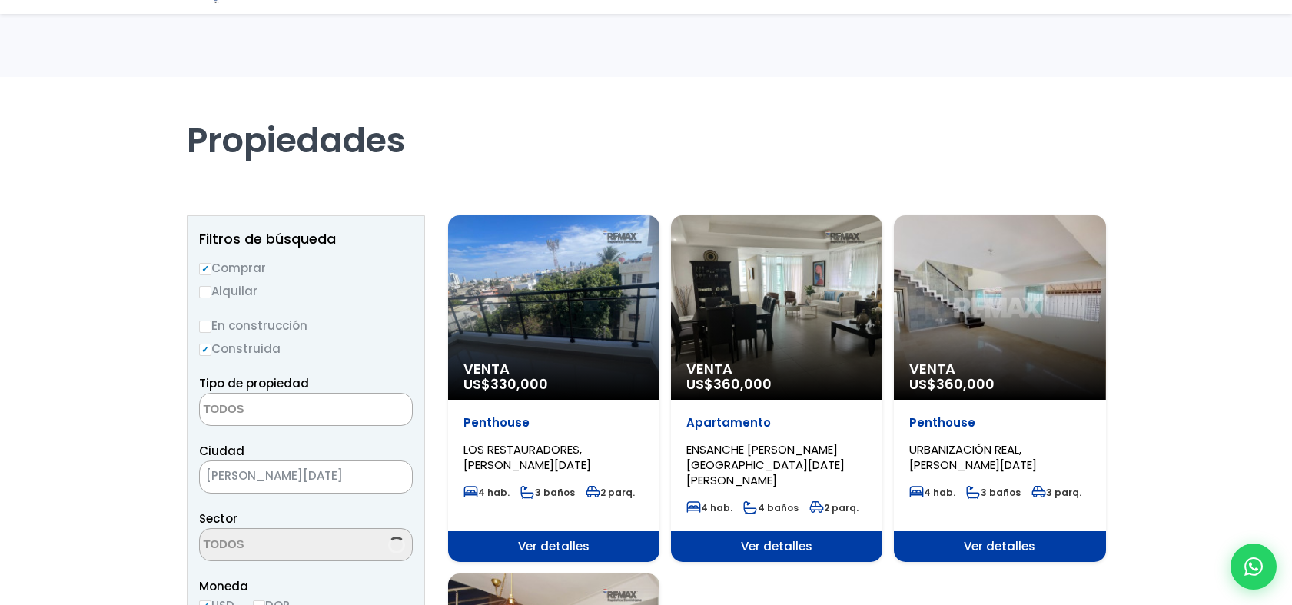
select select
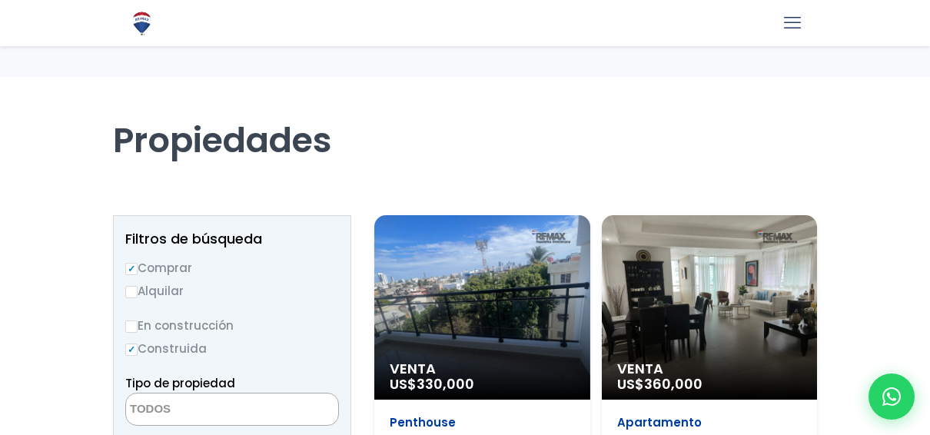
select select
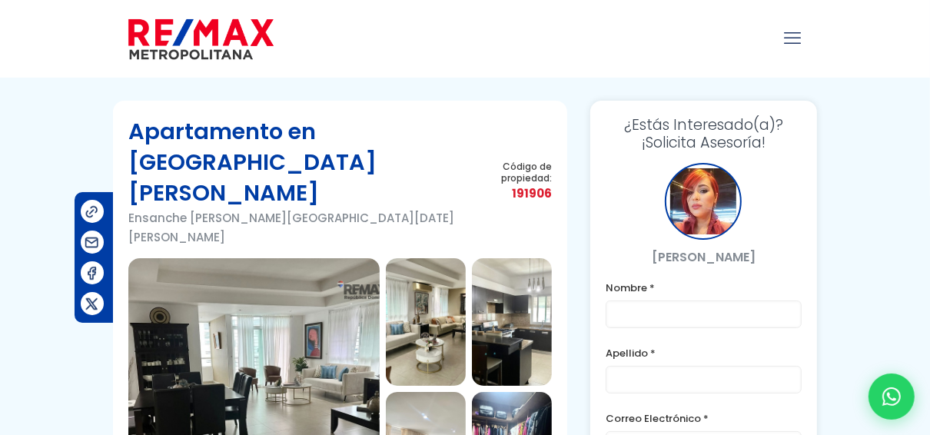
click at [261, 317] on img at bounding box center [253, 388] width 251 height 261
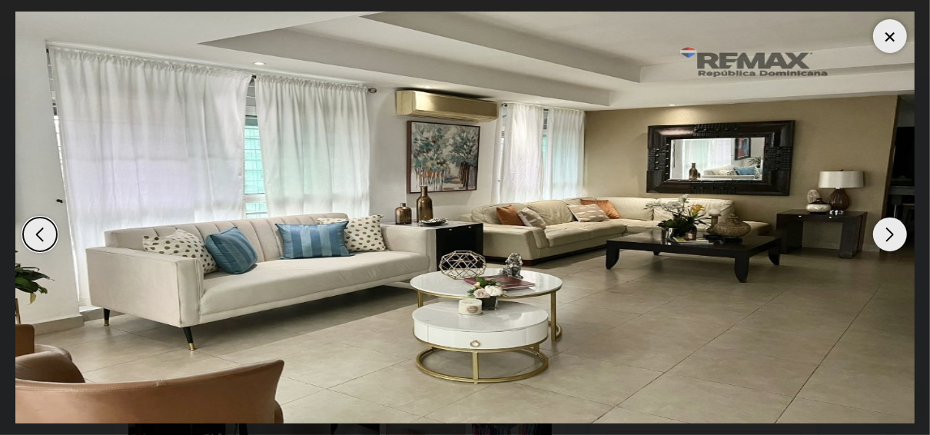
click at [891, 235] on div "Next slide" at bounding box center [890, 234] width 34 height 34
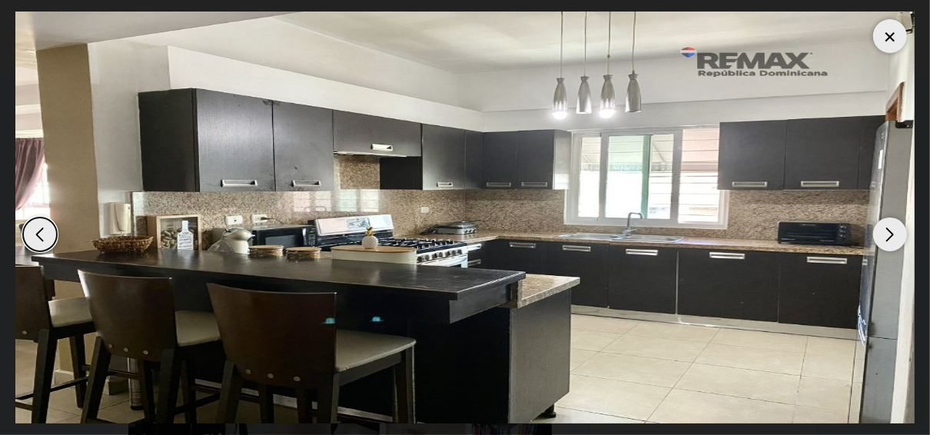
click at [891, 234] on div "Next slide" at bounding box center [890, 234] width 34 height 34
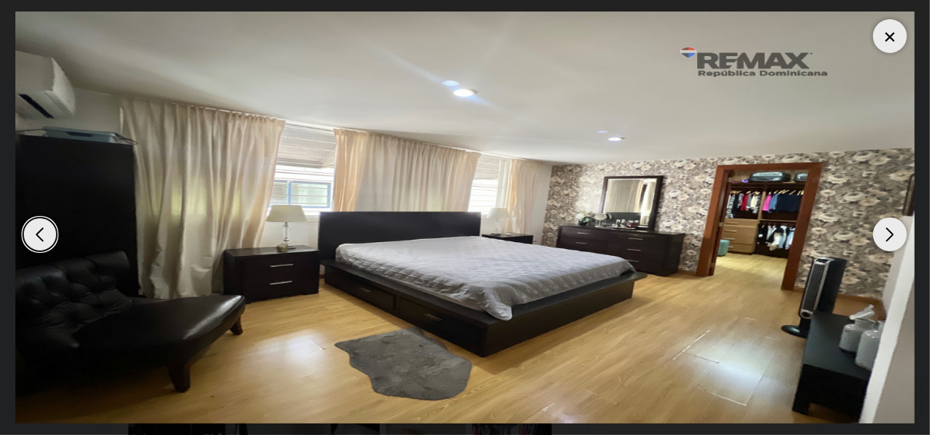
click at [898, 229] on div "Next slide" at bounding box center [890, 234] width 34 height 34
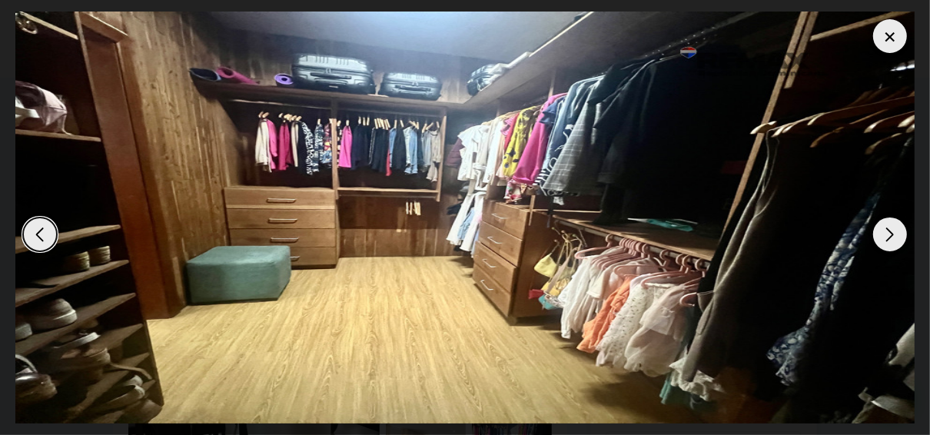
click at [898, 229] on div "Next slide" at bounding box center [890, 234] width 34 height 34
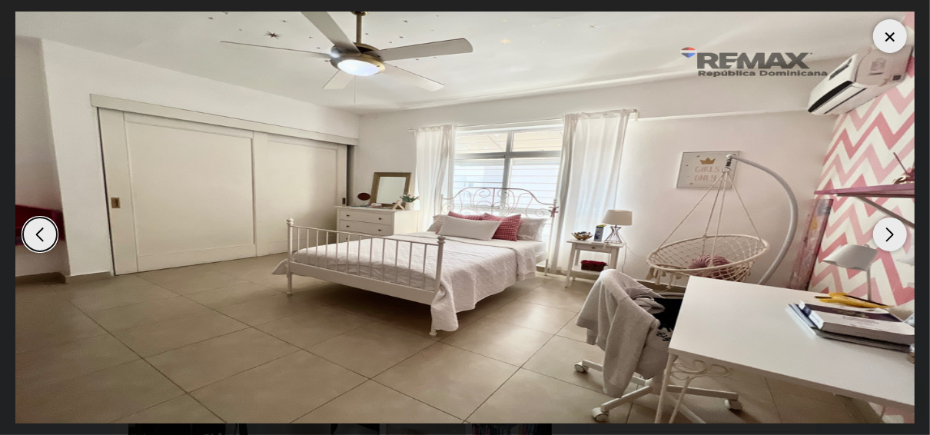
click at [898, 229] on div "Next slide" at bounding box center [890, 234] width 34 height 34
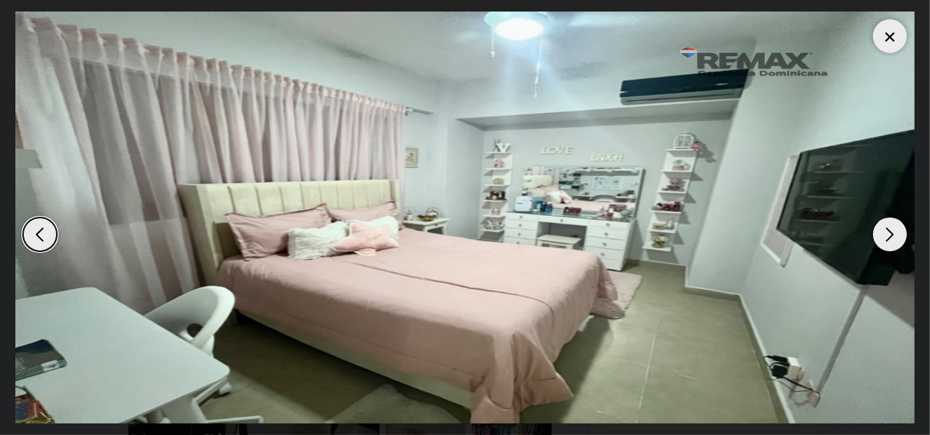
click at [898, 229] on div "Next slide" at bounding box center [890, 234] width 34 height 34
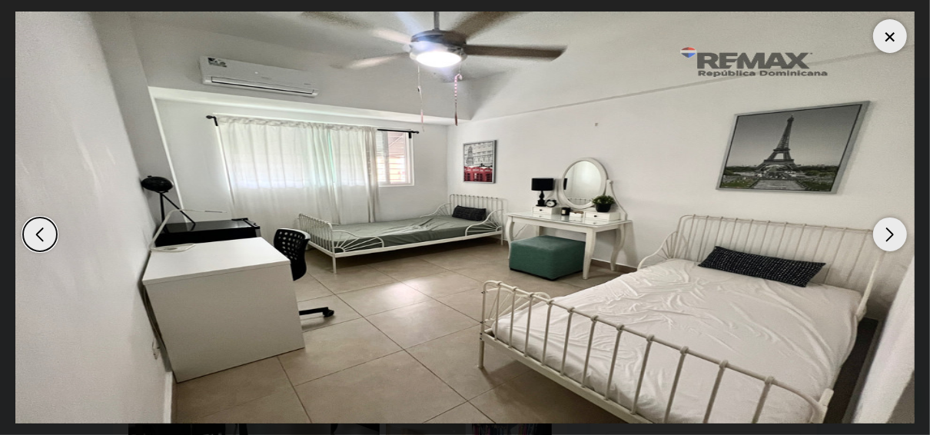
click at [890, 234] on div "Next slide" at bounding box center [890, 234] width 34 height 34
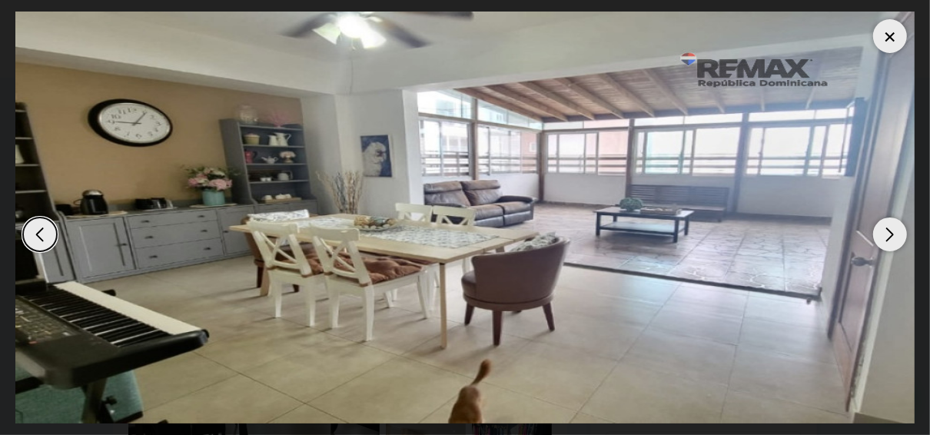
click at [895, 236] on div "Next slide" at bounding box center [890, 234] width 34 height 34
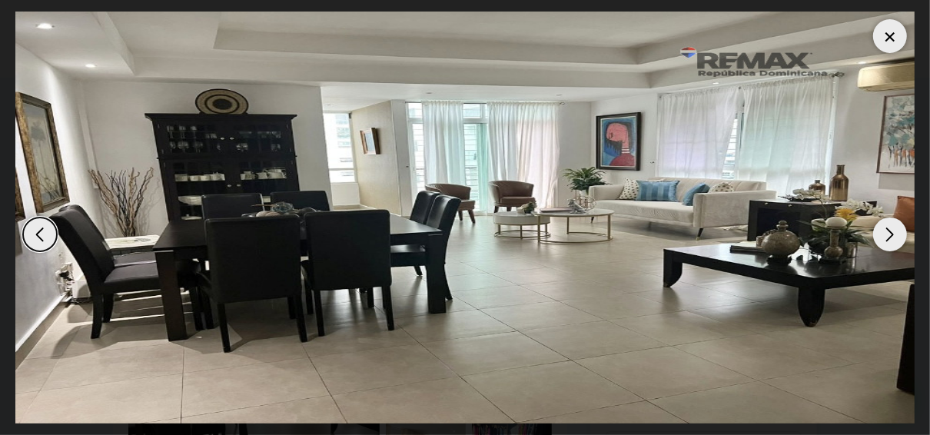
click at [889, 234] on div "Next slide" at bounding box center [890, 234] width 34 height 34
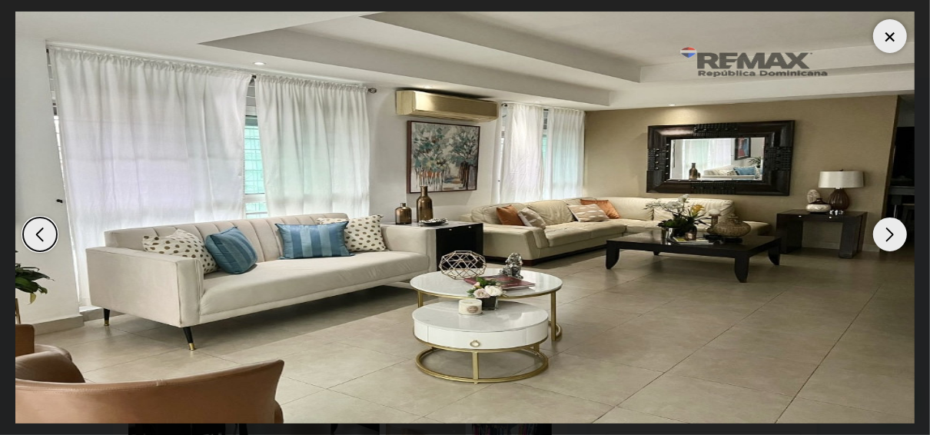
click at [889, 234] on div "Next slide" at bounding box center [890, 234] width 34 height 34
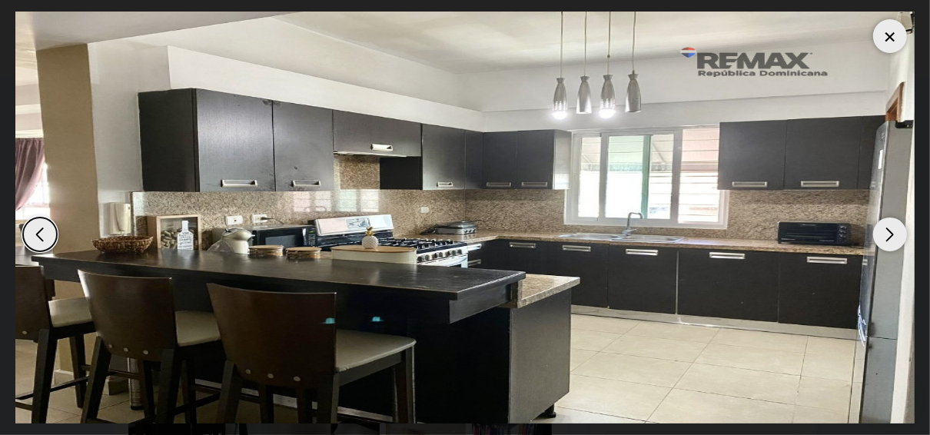
click at [889, 234] on div "Next slide" at bounding box center [890, 234] width 34 height 34
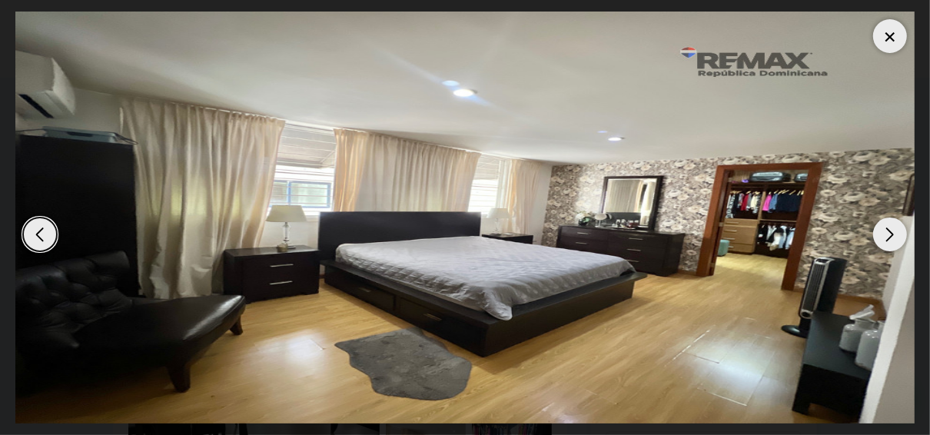
click at [889, 234] on div "Next slide" at bounding box center [890, 234] width 34 height 34
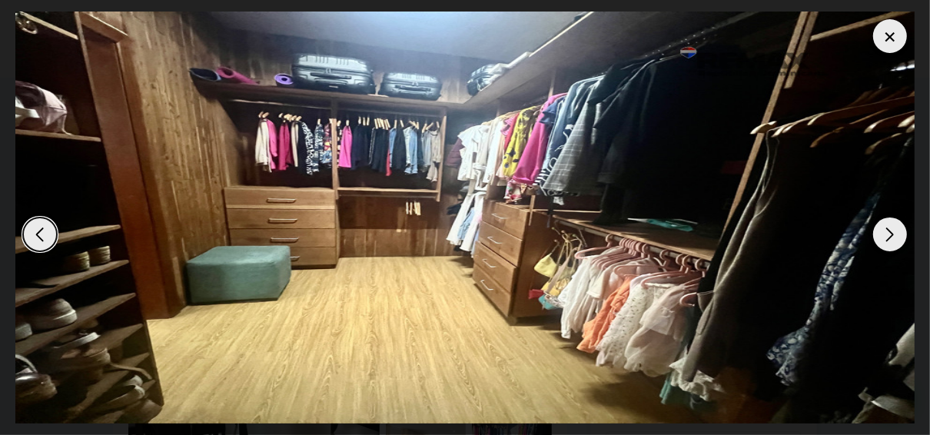
click at [889, 234] on div "Next slide" at bounding box center [890, 234] width 34 height 34
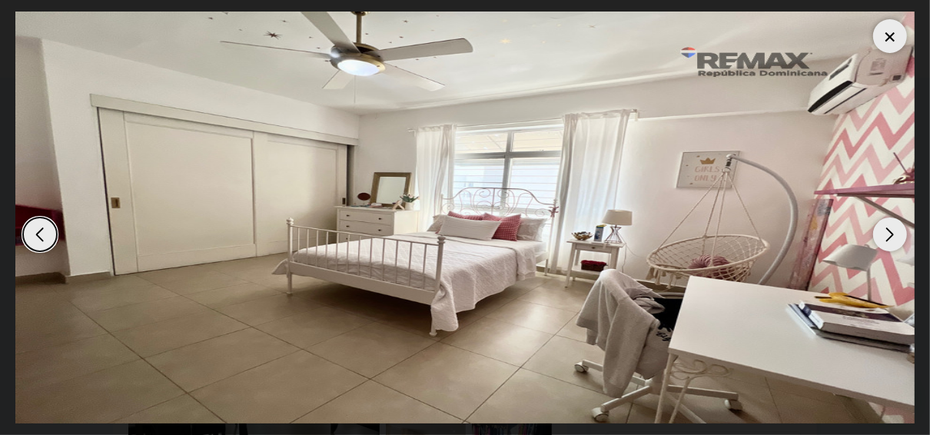
click at [889, 234] on div "Next slide" at bounding box center [890, 234] width 34 height 34
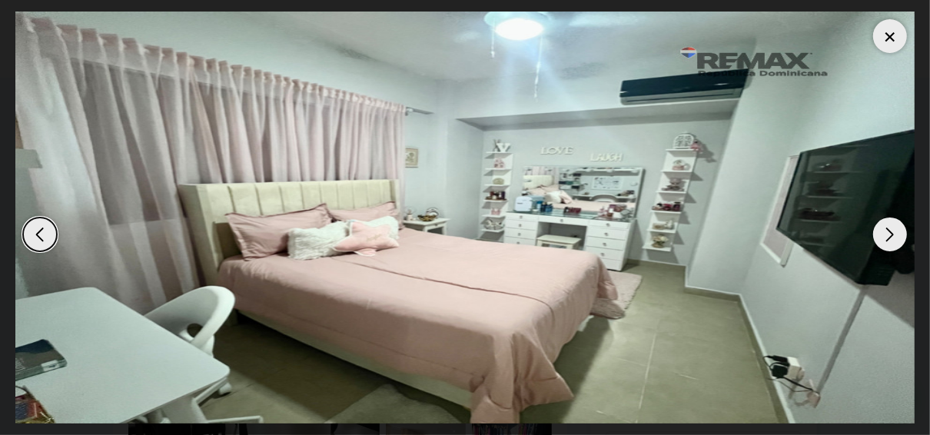
click at [889, 234] on div "Next slide" at bounding box center [890, 234] width 34 height 34
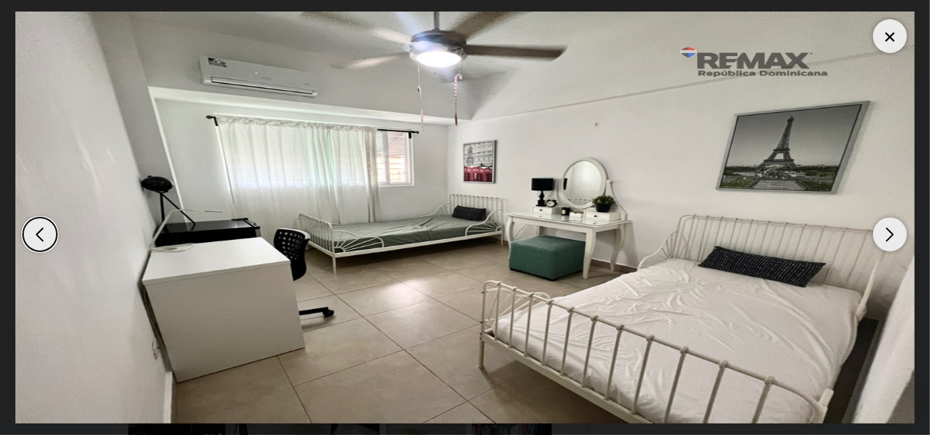
click at [891, 36] on div at bounding box center [890, 36] width 34 height 34
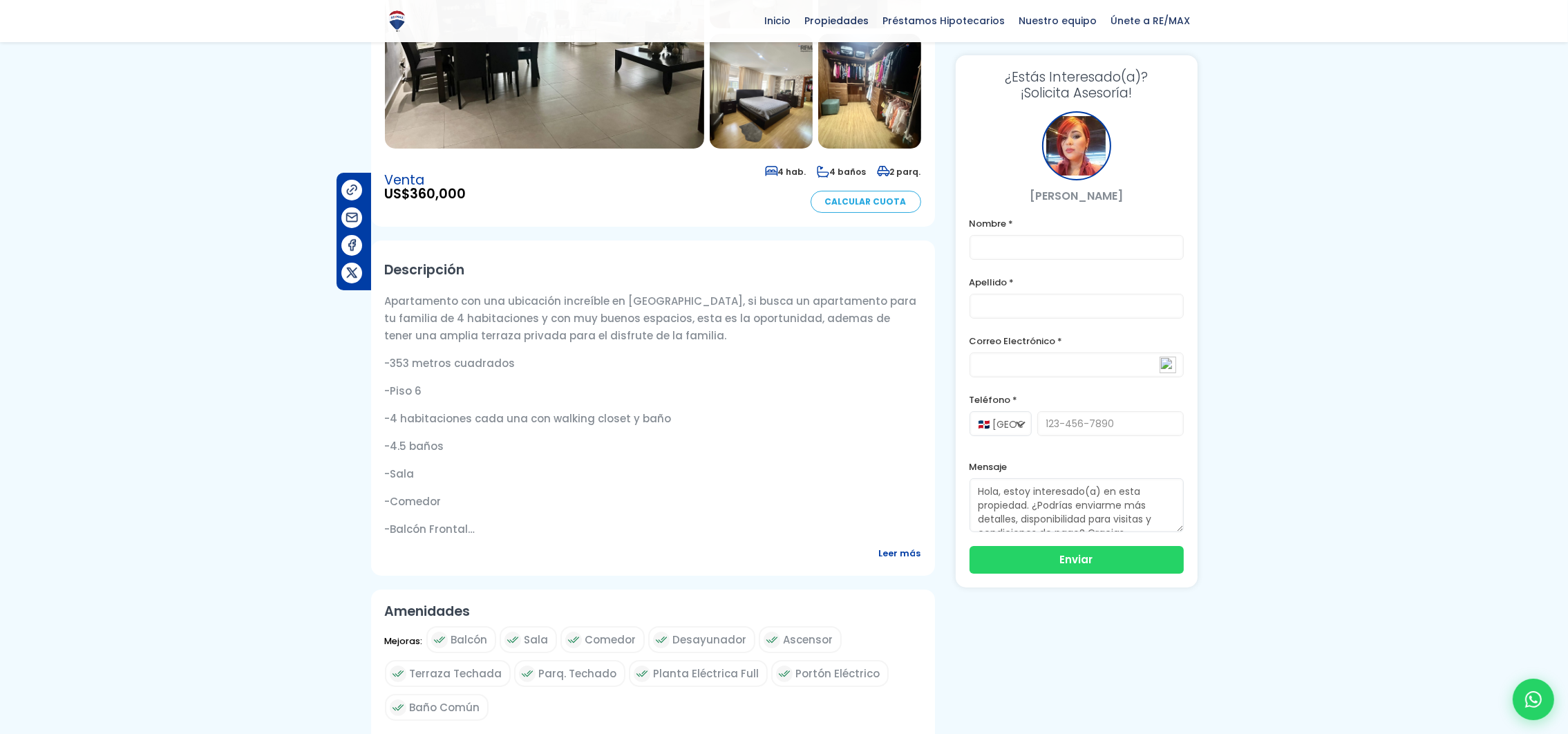
scroll to position [277, 0]
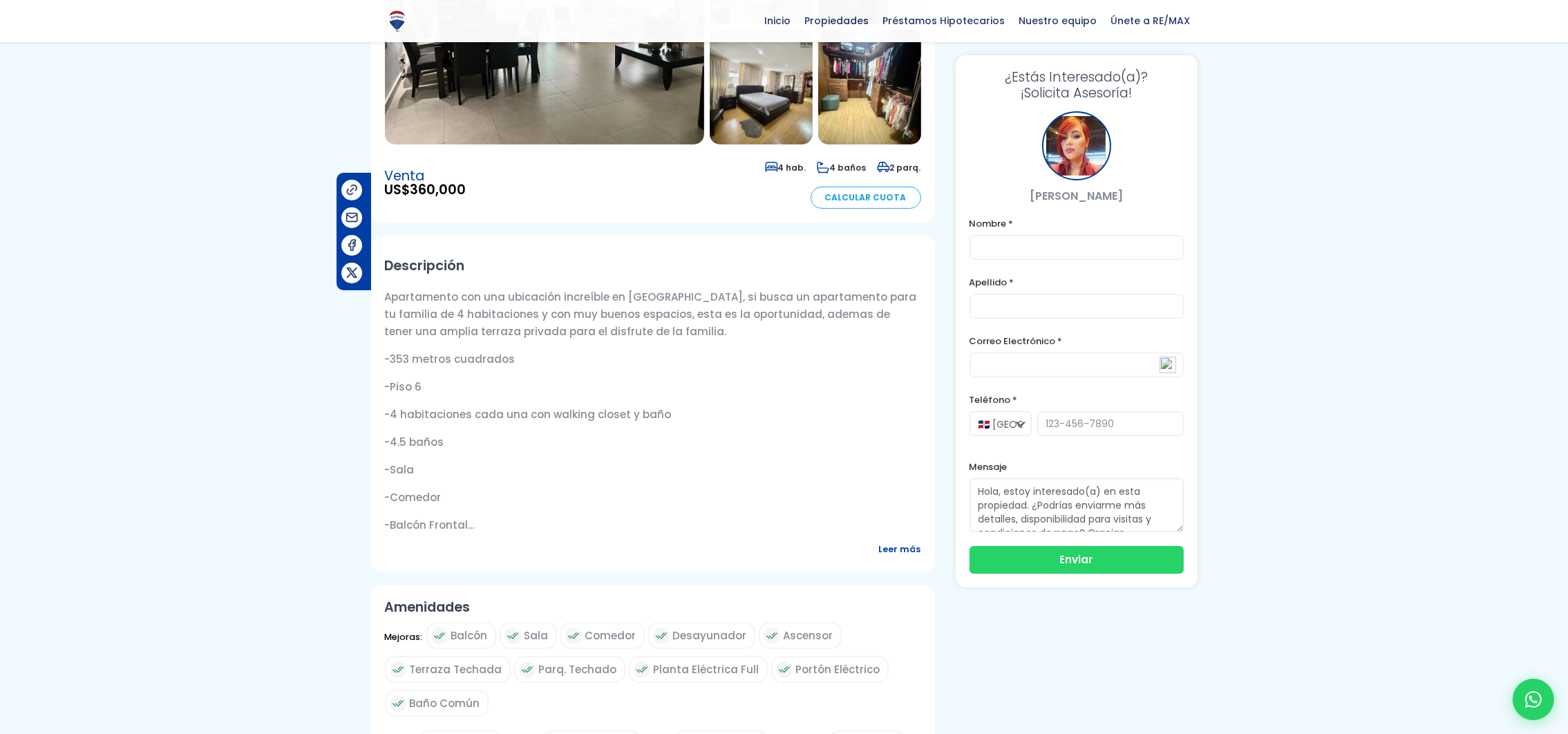
click at [1058, 611] on div "Apartamento en [GEOGRAPHIC_DATA][PERSON_NAME][PERSON_NAME][GEOGRAPHIC_DATA][DAT…" at bounding box center [784, 561] width 826 height 1497
drag, startPoint x: 1058, startPoint y: 692, endPoint x: 1340, endPoint y: 625, distance: 289.8
click at [1305, 611] on div at bounding box center [784, 575] width 1568 height 1525
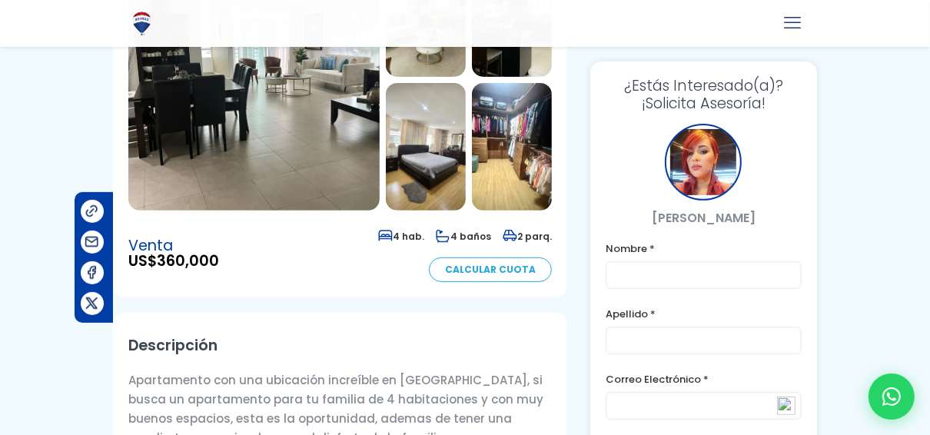
drag, startPoint x: 702, startPoint y: 12, endPoint x: 715, endPoint y: 0, distance: 18.5
drag, startPoint x: 728, startPoint y: 52, endPoint x: 873, endPoint y: 158, distance: 179.8
